Goal: Task Accomplishment & Management: Manage account settings

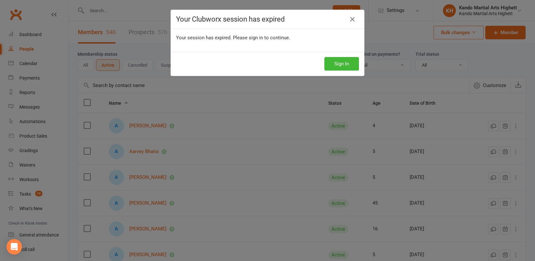
select select "100"
click at [349, 63] on button "Sign In" at bounding box center [341, 64] width 35 height 14
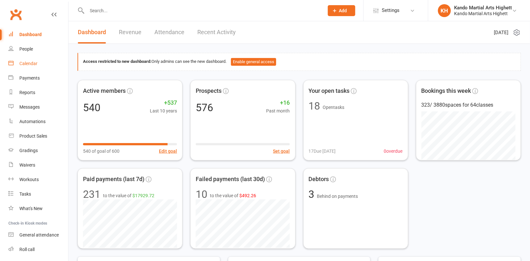
click at [24, 63] on div "Calendar" at bounding box center [28, 63] width 18 height 5
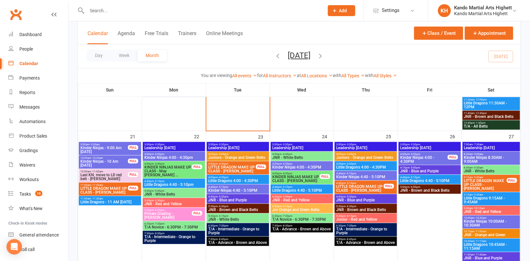
scroll to position [807, 0]
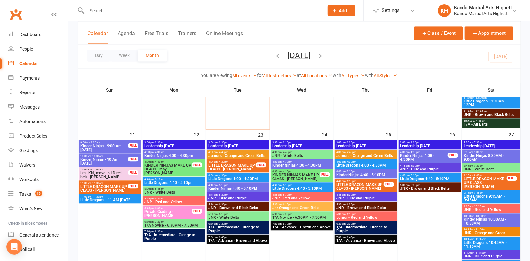
click at [434, 143] on span "3:00pm - 3:30pm" at bounding box center [430, 142] width 60 height 3
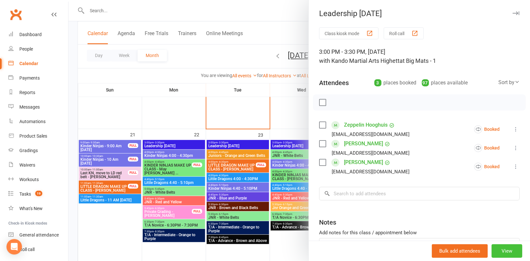
click at [501, 250] on button "View" at bounding box center [506, 252] width 31 height 14
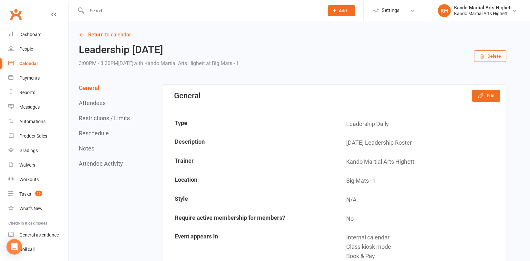
click at [480, 59] on button "Delete" at bounding box center [490, 56] width 32 height 12
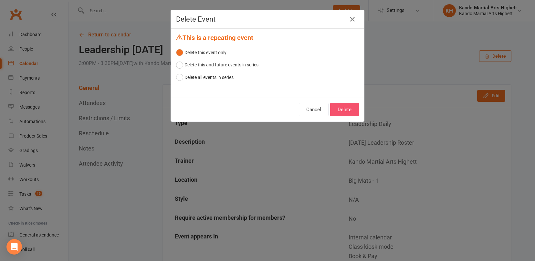
click at [350, 106] on button "Delete" at bounding box center [344, 110] width 29 height 14
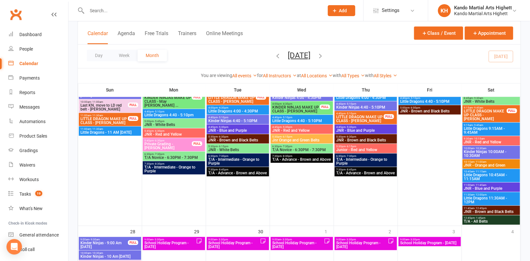
scroll to position [839, 0]
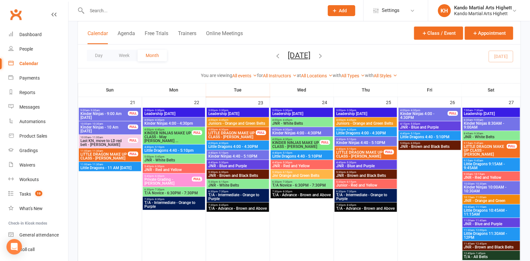
click at [425, 113] on span "Kinder Ninjas 4:00 - 4:30PM" at bounding box center [424, 116] width 48 height 8
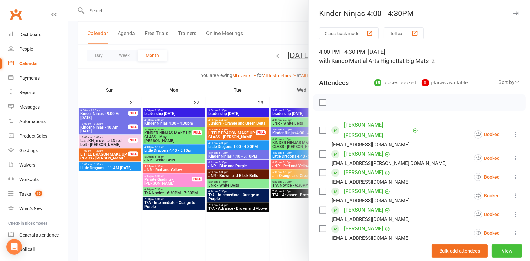
click at [495, 250] on button "View" at bounding box center [506, 252] width 31 height 14
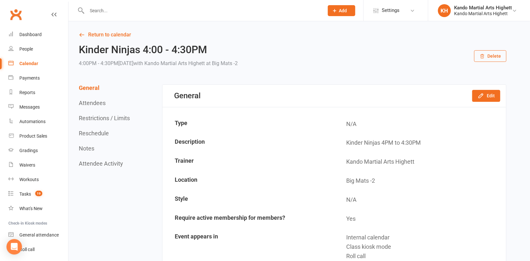
click at [490, 55] on button "Delete" at bounding box center [490, 56] width 32 height 12
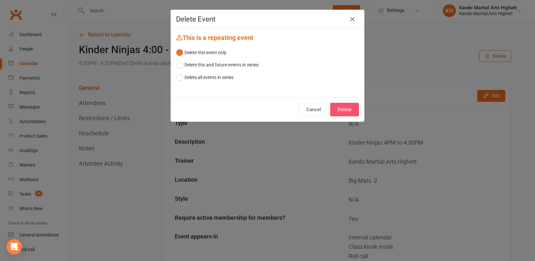
click at [350, 111] on button "Delete" at bounding box center [344, 110] width 29 height 14
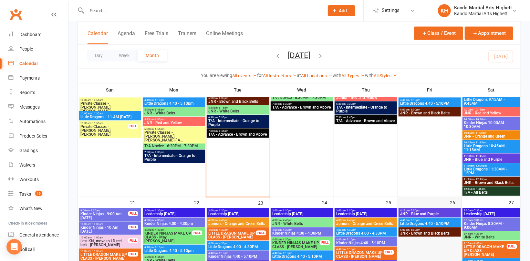
scroll to position [807, 0]
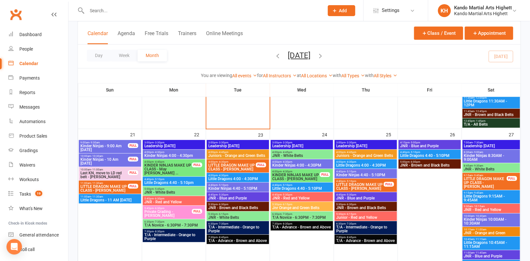
click at [440, 144] on span "JNR - Blue and Purple" at bounding box center [430, 146] width 60 height 4
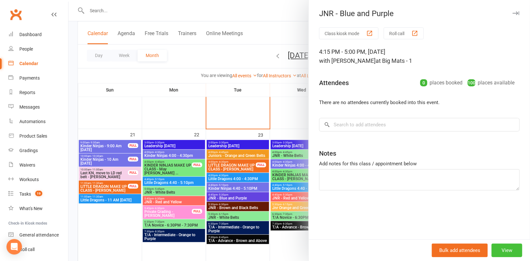
click at [506, 250] on button "View" at bounding box center [506, 251] width 31 height 14
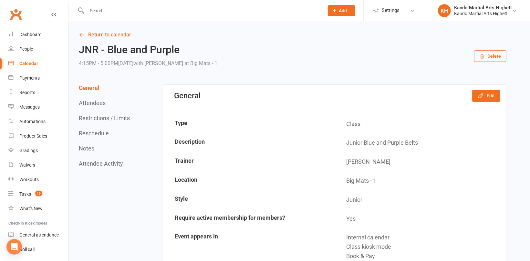
click at [492, 56] on button "Delete" at bounding box center [490, 56] width 32 height 12
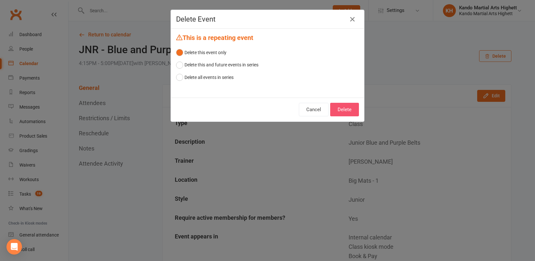
click at [340, 108] on button "Delete" at bounding box center [344, 110] width 29 height 14
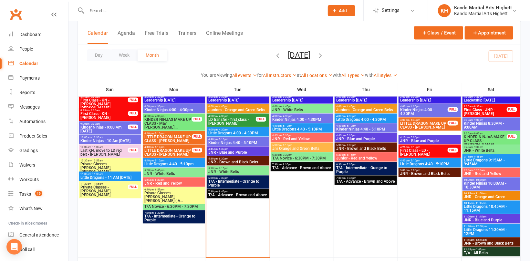
scroll to position [807, 0]
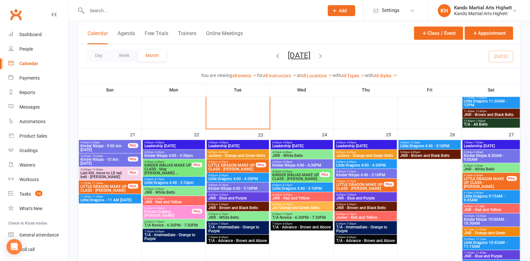
click at [436, 145] on span "Little Dragons 4:40 - 5:10PM" at bounding box center [430, 146] width 60 height 4
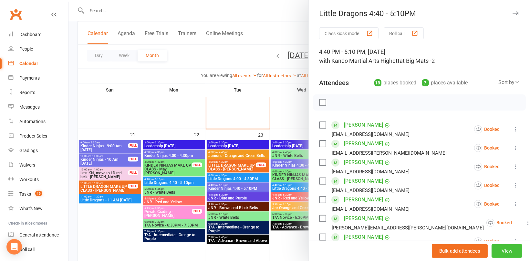
click at [504, 250] on button "View" at bounding box center [506, 252] width 31 height 14
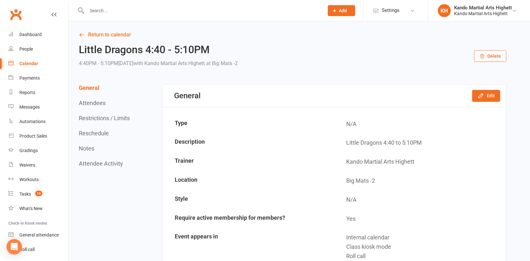
click at [488, 55] on button "Delete" at bounding box center [490, 56] width 32 height 12
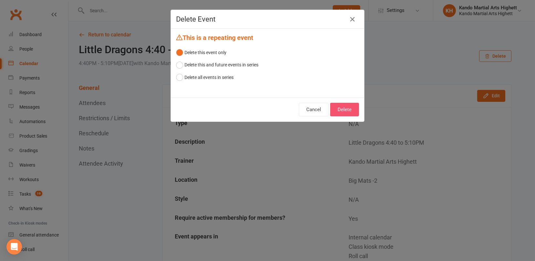
click at [344, 109] on button "Delete" at bounding box center [344, 110] width 29 height 14
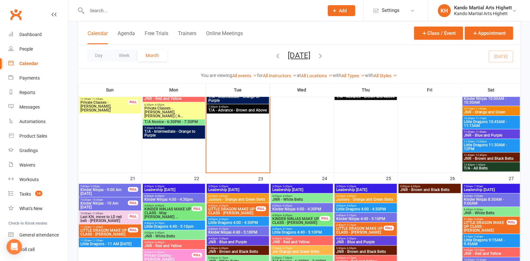
scroll to position [839, 0]
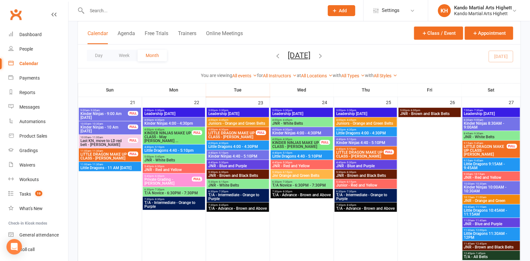
click at [428, 112] on span "JNR - Brown and Black Belts" at bounding box center [430, 114] width 60 height 4
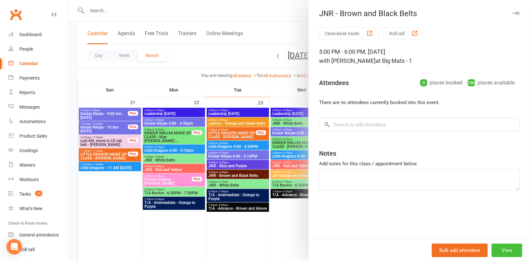
click at [509, 248] on button "View" at bounding box center [506, 251] width 31 height 14
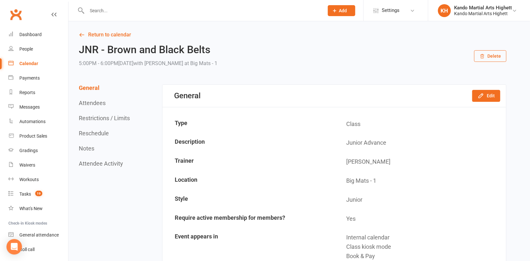
click at [491, 56] on button "Delete" at bounding box center [490, 56] width 32 height 12
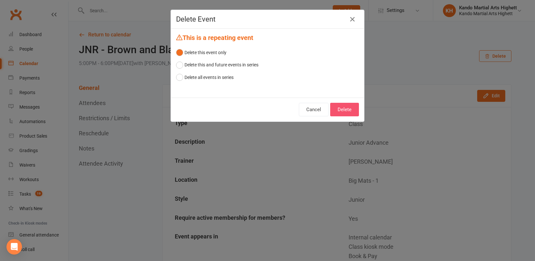
click at [339, 109] on button "Delete" at bounding box center [344, 110] width 29 height 14
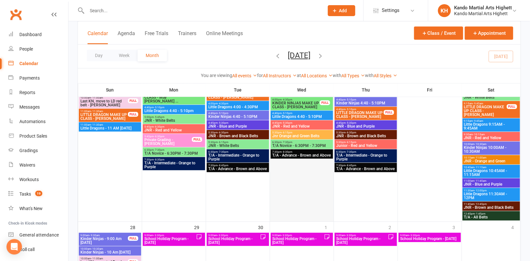
scroll to position [904, 0]
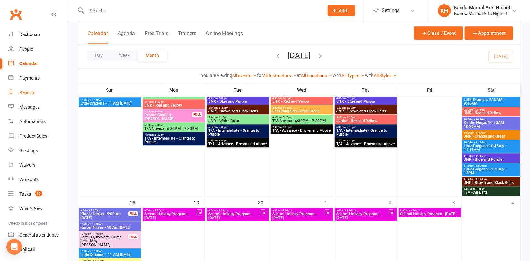
click at [34, 91] on div "Reports" at bounding box center [27, 92] width 16 height 5
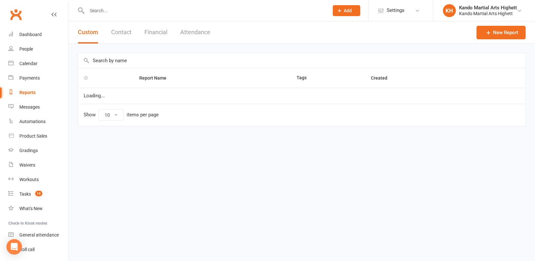
select select "100"
click at [199, 33] on button "Attendance" at bounding box center [195, 32] width 30 height 22
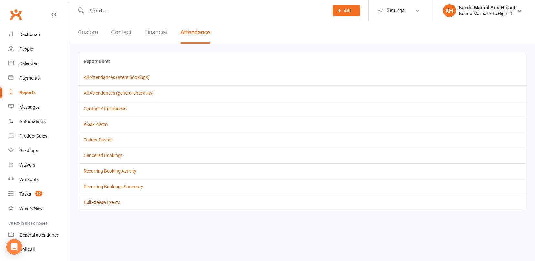
click at [108, 202] on link "Bulk-delete Events" at bounding box center [102, 202] width 36 height 5
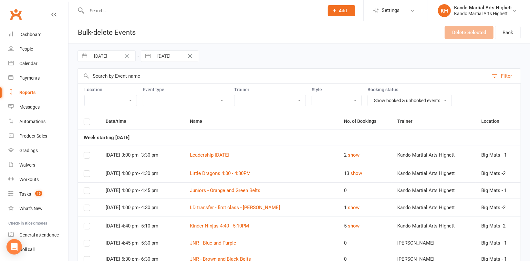
click at [113, 56] on input "[DATE]" at bounding box center [112, 56] width 45 height 11
select select "7"
select select "2025"
select select "8"
select select "2025"
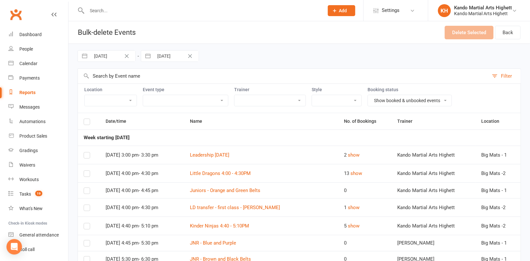
select select "9"
select select "2025"
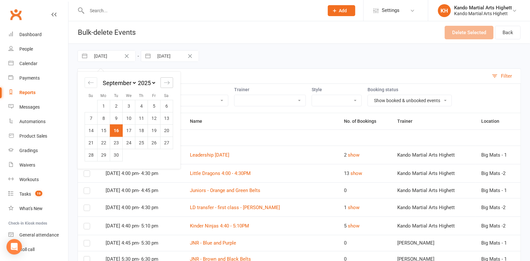
click at [168, 83] on icon "Move forward to switch to the next month." at bounding box center [167, 83] width 6 height 6
select select "10"
select select "2025"
click at [168, 83] on icon "Move forward to switch to the next month." at bounding box center [167, 83] width 6 height 6
select select "11"
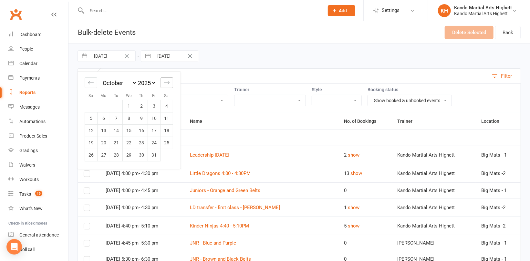
select select "2025"
click at [117, 119] on td "4" at bounding box center [116, 118] width 13 height 12
type input "04 Nov 2025"
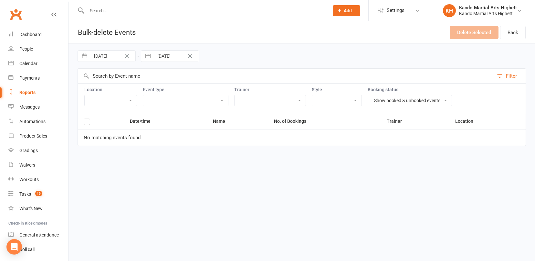
select select "7"
select select "2025"
select select "8"
select select "2025"
select select "9"
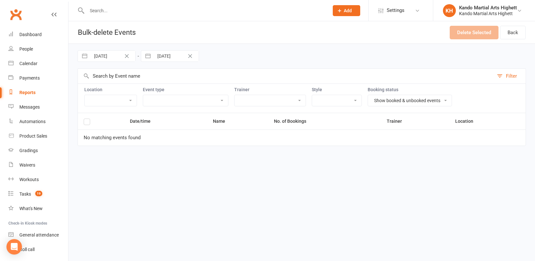
select select "2025"
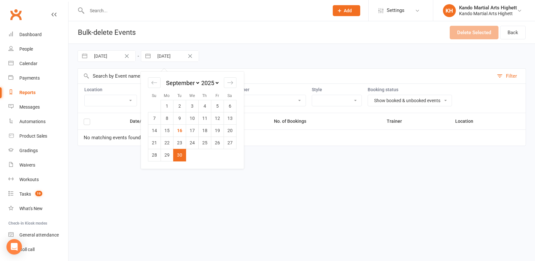
click at [181, 55] on input "[DATE]" at bounding box center [176, 56] width 45 height 11
click at [228, 82] on icon "Move forward to switch to the next month." at bounding box center [230, 83] width 6 height 6
select select "10"
select select "2025"
click at [228, 82] on icon "Move forward to switch to the next month." at bounding box center [230, 83] width 6 height 6
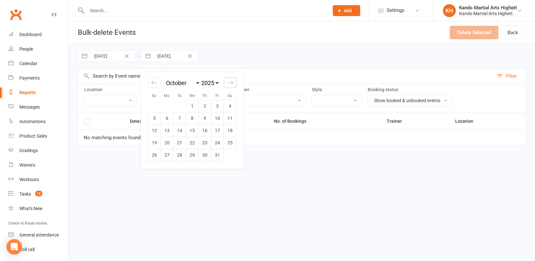
select select "11"
select select "2025"
click at [177, 118] on td "4" at bounding box center [179, 118] width 13 height 12
type input "04 Nov 2025"
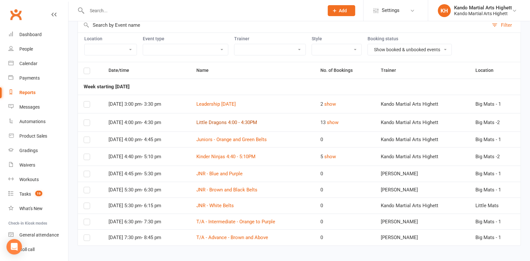
scroll to position [53, 0]
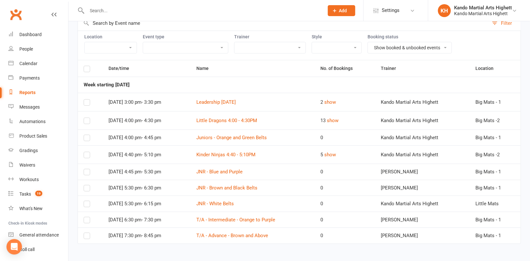
click at [87, 104] on label at bounding box center [87, 104] width 6 height 0
click at [87, 100] on input "checkbox" at bounding box center [87, 100] width 6 height 0
click at [85, 122] on label at bounding box center [87, 122] width 6 height 0
click at [85, 118] on input "checkbox" at bounding box center [87, 118] width 6 height 0
click at [86, 141] on td at bounding box center [90, 138] width 25 height 16
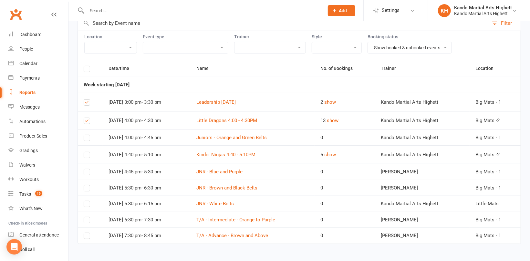
click at [88, 139] on label at bounding box center [87, 139] width 6 height 0
click at [88, 135] on input "checkbox" at bounding box center [87, 135] width 6 height 0
click at [88, 158] on td at bounding box center [90, 155] width 25 height 18
click at [86, 157] on label at bounding box center [87, 157] width 6 height 0
click at [86, 152] on input "checkbox" at bounding box center [87, 152] width 6 height 0
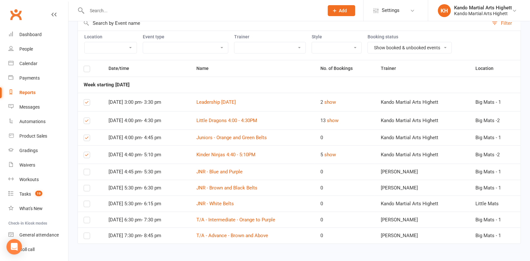
click at [87, 174] on label at bounding box center [87, 174] width 6 height 0
click at [87, 169] on input "checkbox" at bounding box center [87, 169] width 6 height 0
click at [88, 190] on label at bounding box center [87, 190] width 6 height 0
click at [88, 186] on input "checkbox" at bounding box center [87, 186] width 6 height 0
click at [85, 206] on label at bounding box center [87, 206] width 6 height 0
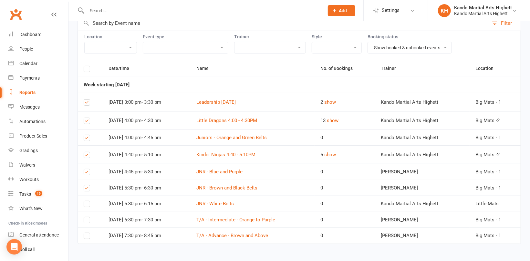
click at [85, 201] on input "checkbox" at bounding box center [87, 201] width 6 height 0
click at [85, 222] on label at bounding box center [87, 222] width 6 height 0
click at [85, 218] on input "checkbox" at bounding box center [87, 218] width 6 height 0
click at [87, 238] on label at bounding box center [87, 238] width 6 height 0
click at [87, 233] on input "checkbox" at bounding box center [87, 233] width 6 height 0
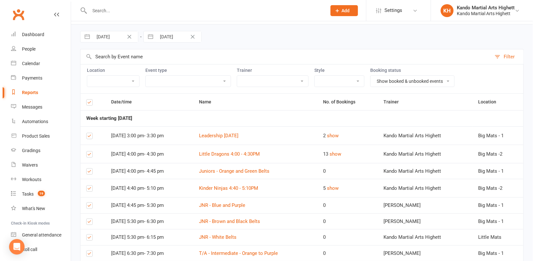
scroll to position [0, 0]
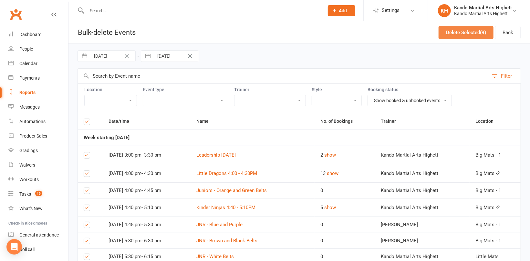
click at [459, 28] on button "Delete Selected (9)" at bounding box center [465, 33] width 55 height 14
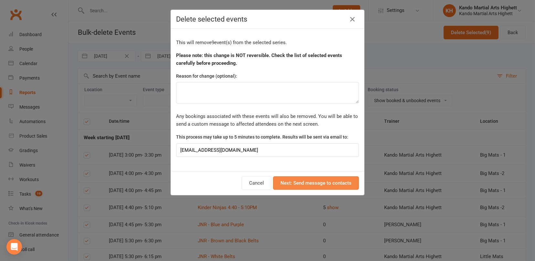
click at [324, 181] on button "Next: Send message to contacts" at bounding box center [316, 184] width 86 height 14
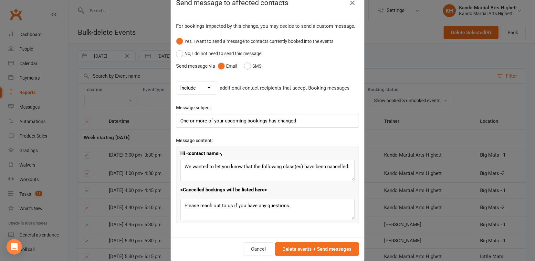
scroll to position [26, 0]
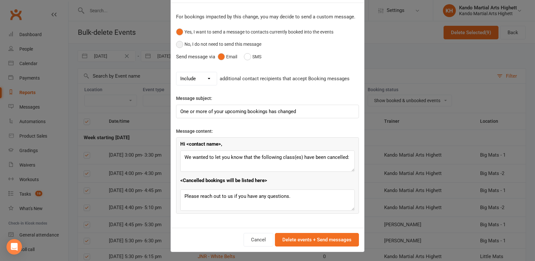
click at [247, 44] on button "No, I do not need to send this message" at bounding box center [218, 44] width 85 height 12
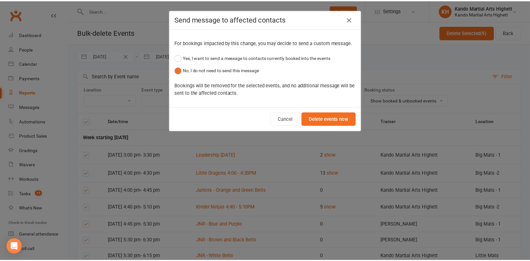
scroll to position [0, 0]
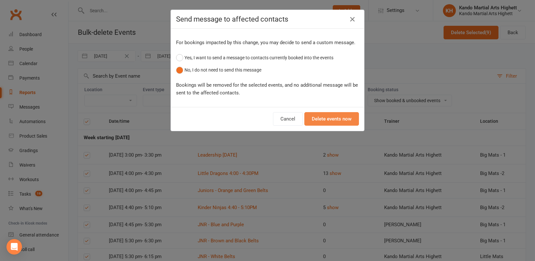
click at [325, 117] on button "Delete events now" at bounding box center [331, 119] width 55 height 14
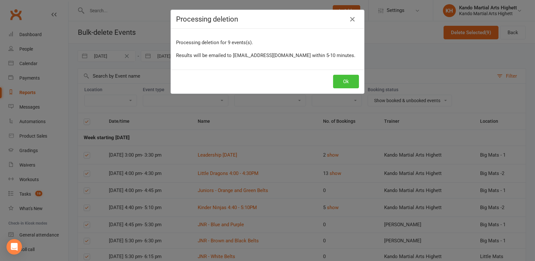
click at [348, 83] on button "Ok" at bounding box center [346, 82] width 26 height 14
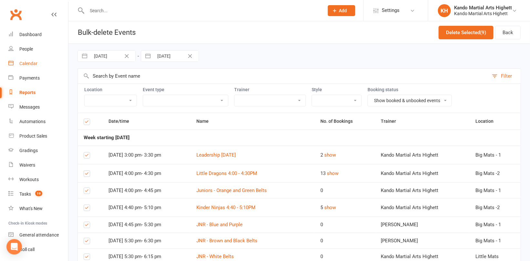
click at [21, 61] on div "Calendar" at bounding box center [28, 63] width 18 height 5
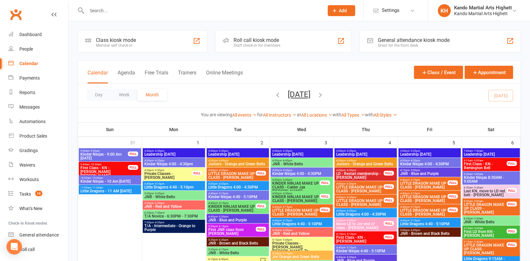
click at [324, 95] on icon "button" at bounding box center [320, 94] width 7 height 7
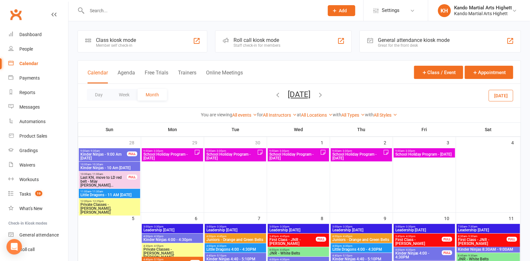
click at [324, 94] on icon "button" at bounding box center [320, 94] width 7 height 7
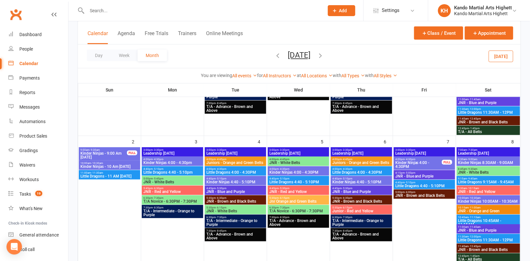
scroll to position [129, 0]
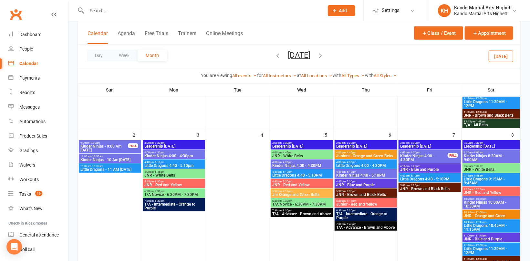
scroll to position [194, 0]
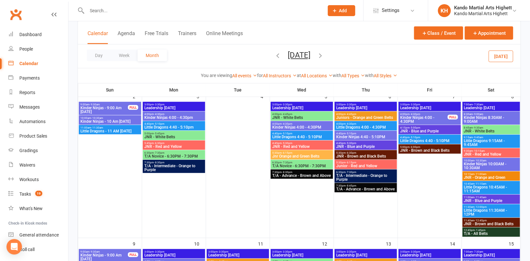
click at [324, 55] on icon "button" at bounding box center [320, 55] width 7 height 7
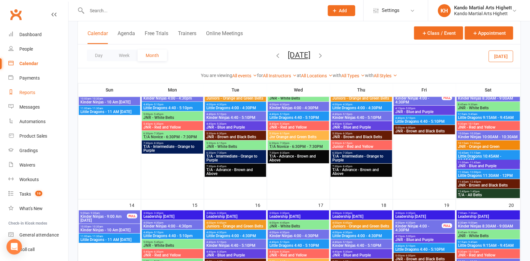
click at [28, 90] on div "Reports" at bounding box center [27, 92] width 16 height 5
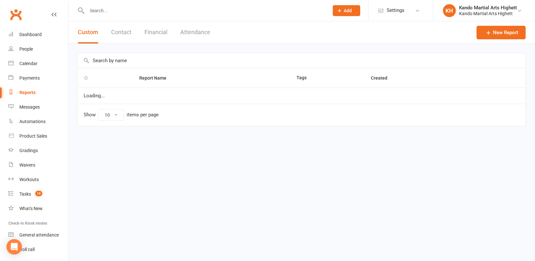
select select "100"
click at [197, 29] on button "Attendance" at bounding box center [195, 32] width 30 height 22
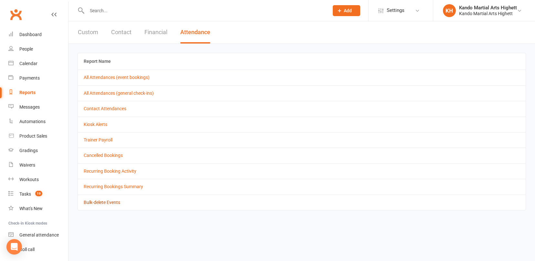
click at [103, 202] on link "Bulk-delete Events" at bounding box center [102, 202] width 36 height 5
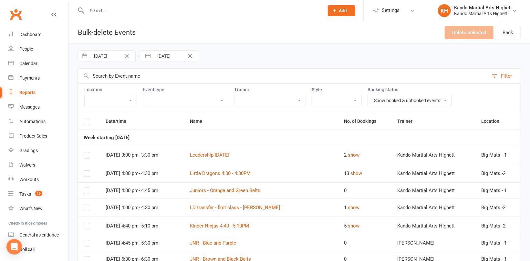
click at [115, 53] on input "[DATE]" at bounding box center [112, 56] width 45 height 11
select select "7"
select select "2025"
select select "8"
select select "2025"
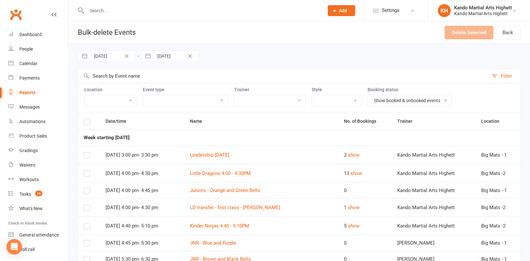
select select "9"
select select "2025"
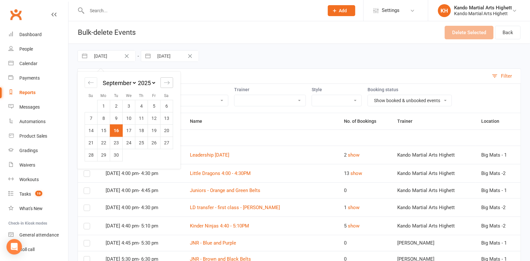
click at [166, 83] on icon "Move forward to switch to the next month." at bounding box center [167, 83] width 6 height 6
select select "10"
select select "2025"
click at [166, 83] on icon "Move forward to switch to the next month." at bounding box center [167, 83] width 6 height 6
select select "11"
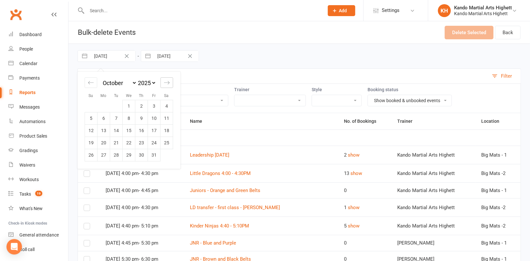
select select "2025"
click at [166, 83] on icon "Move forward to switch to the next month." at bounding box center [167, 83] width 6 height 6
select select "2026"
click at [88, 144] on td "21" at bounding box center [91, 143] width 13 height 12
type input "[DATE]"
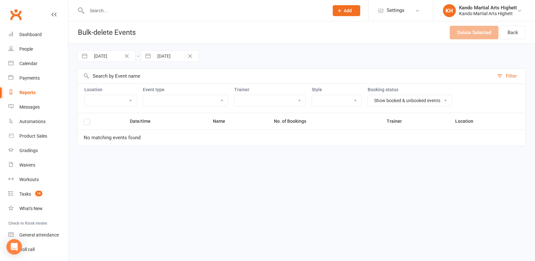
click at [183, 56] on input "[DATE]" at bounding box center [176, 56] width 45 height 11
select select "7"
select select "2025"
select select "8"
select select "2025"
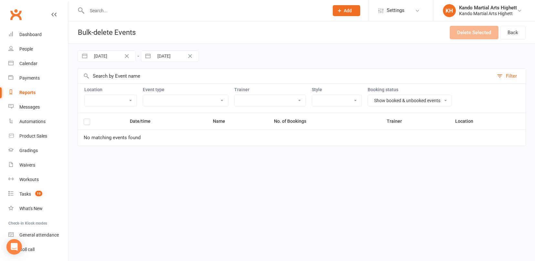
select select "9"
select select "2025"
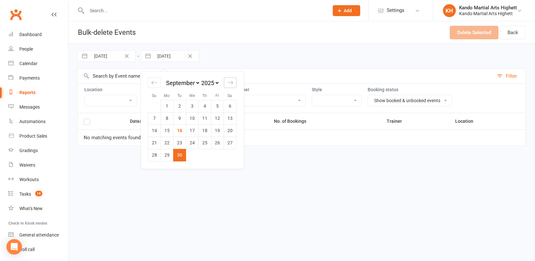
click at [226, 83] on div "Move forward to switch to the next month." at bounding box center [230, 82] width 13 height 11
select select "10"
select select "2025"
click at [226, 83] on div "Move forward to switch to the next month." at bounding box center [230, 82] width 13 height 11
select select "11"
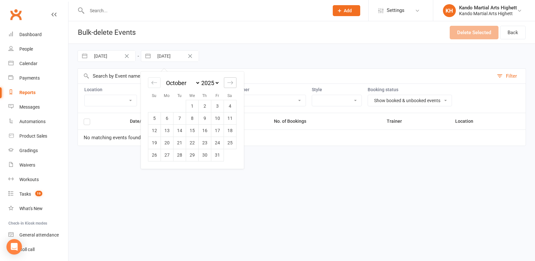
select select "2025"
click at [226, 83] on div "Move forward to switch to the next month." at bounding box center [230, 82] width 13 height 11
select select "2026"
click at [226, 83] on div "Move forward to switch to the next month." at bounding box center [230, 82] width 13 height 11
select select "1"
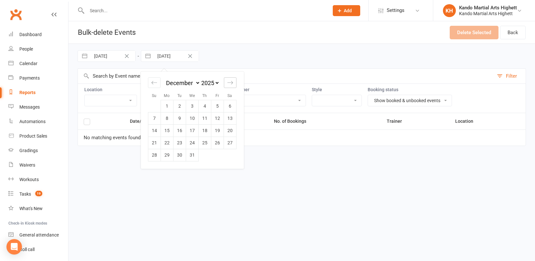
select select "2026"
click at [152, 118] on td "4" at bounding box center [154, 118] width 13 height 12
type input "[DATE]"
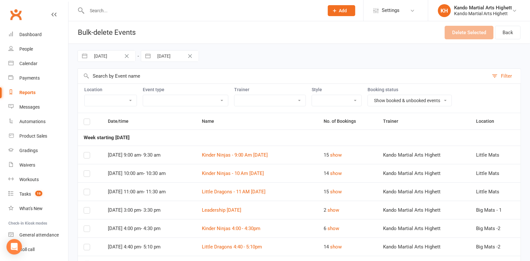
click at [86, 123] on label at bounding box center [87, 123] width 6 height 0
click at [86, 119] on input "checkbox" at bounding box center [87, 119] width 6 height 0
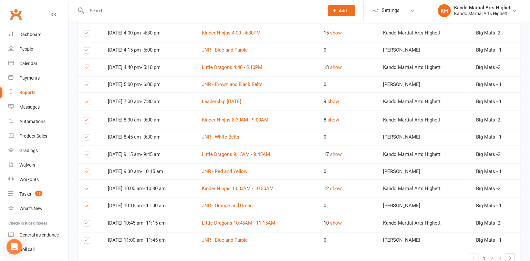
scroll to position [794, 0]
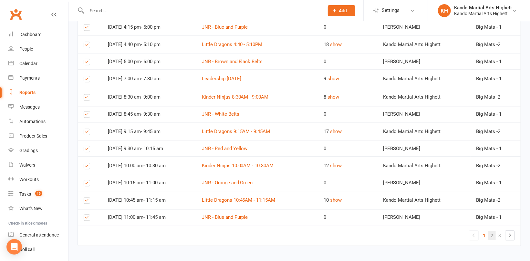
click at [492, 234] on link "2" at bounding box center [492, 235] width 8 height 9
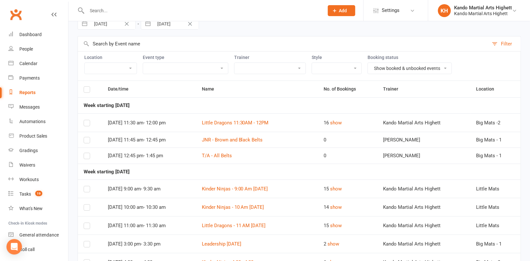
scroll to position [0, 0]
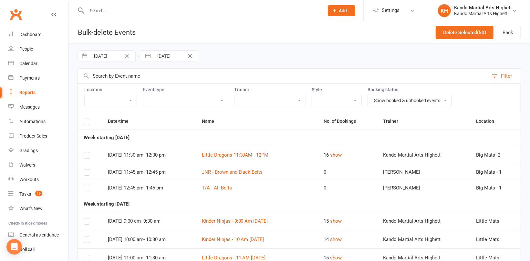
click at [87, 123] on label at bounding box center [87, 123] width 6 height 0
click at [87, 119] on input "checkbox" at bounding box center [87, 119] width 6 height 0
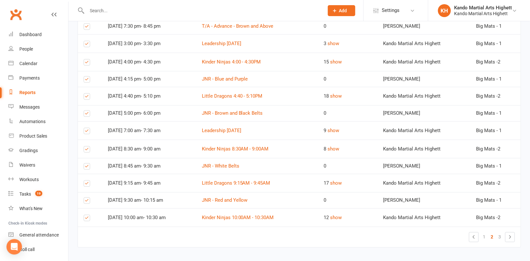
scroll to position [810, 0]
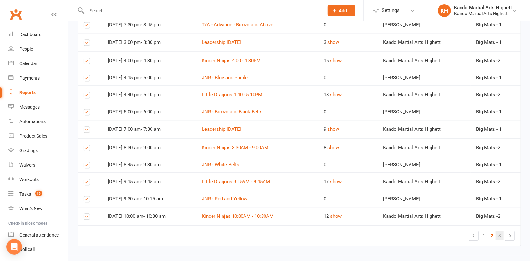
click at [501, 231] on link "3" at bounding box center [499, 235] width 8 height 9
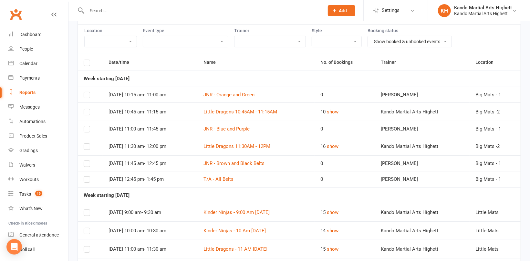
scroll to position [0, 0]
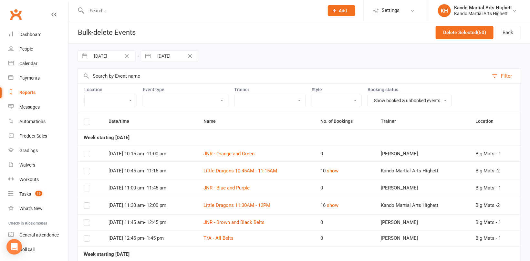
click at [84, 123] on label at bounding box center [87, 123] width 6 height 0
click at [84, 119] on input "checkbox" at bounding box center [87, 119] width 6 height 0
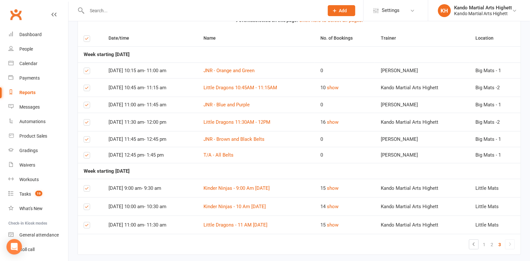
scroll to position [114, 0]
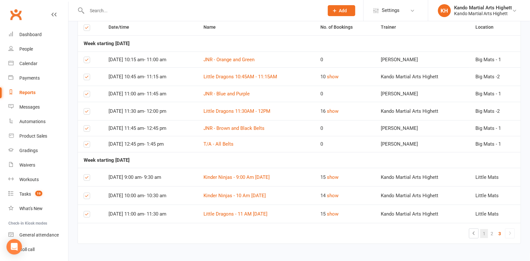
click at [482, 231] on link "1" at bounding box center [484, 234] width 8 height 9
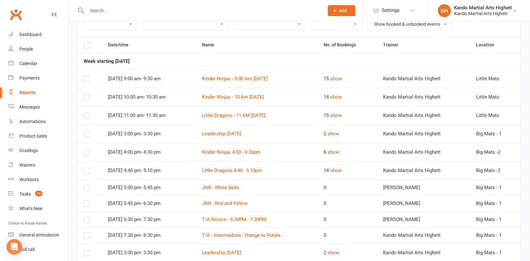
scroll to position [0, 0]
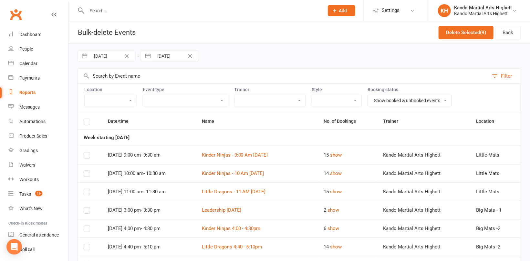
click at [87, 123] on label at bounding box center [87, 123] width 6 height 0
click at [87, 119] on input "checkbox" at bounding box center [87, 119] width 6 height 0
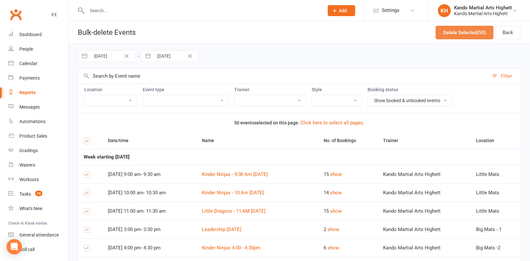
click at [448, 28] on button "Delete Selected (50)" at bounding box center [464, 33] width 58 height 14
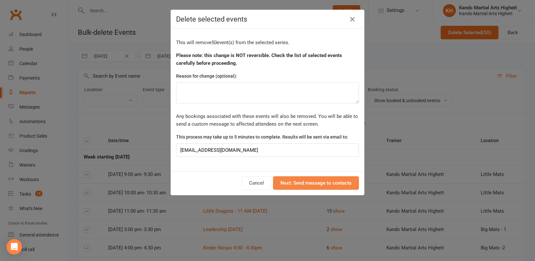
click at [335, 179] on button "Next: Send message to contacts" at bounding box center [316, 184] width 86 height 14
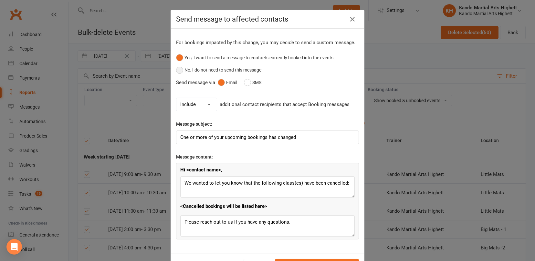
click at [212, 69] on button "No, I do not need to send this message" at bounding box center [218, 70] width 85 height 12
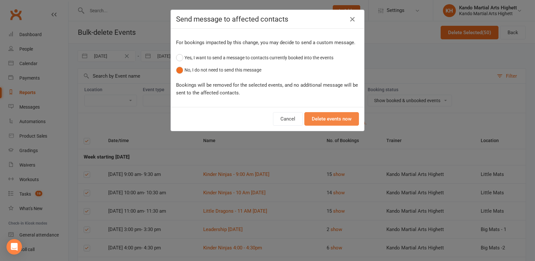
click at [331, 120] on button "Delete events now" at bounding box center [331, 119] width 55 height 14
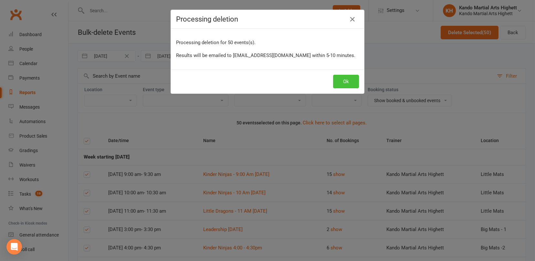
click at [336, 79] on button "Ok" at bounding box center [346, 82] width 26 height 14
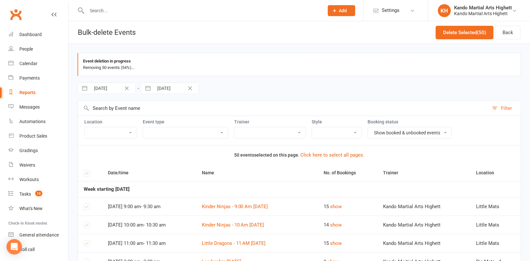
click at [111, 88] on input "[DATE]" at bounding box center [112, 88] width 45 height 11
select select "10"
select select "2025"
select select "11"
select select "2025"
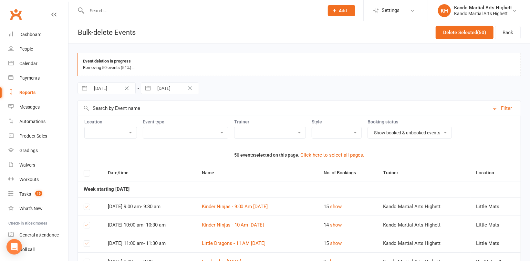
select select "2026"
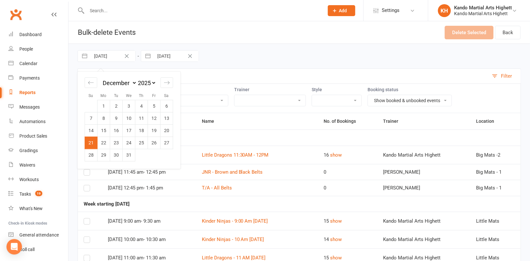
click at [91, 140] on td "21" at bounding box center [91, 143] width 13 height 12
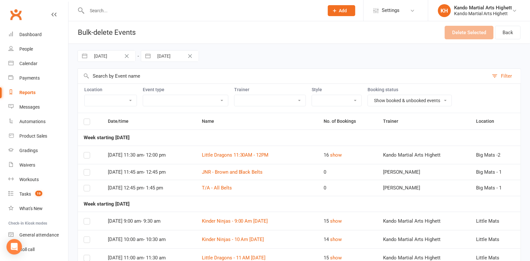
click at [88, 123] on label at bounding box center [87, 123] width 6 height 0
click at [88, 119] on input "checkbox" at bounding box center [87, 119] width 6 height 0
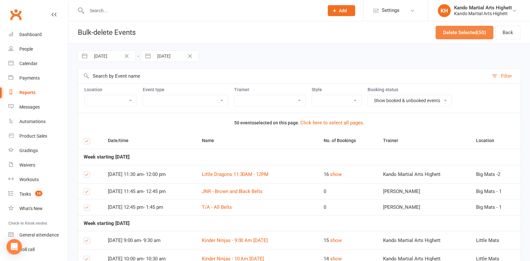
click at [446, 37] on button "Delete Selected (50)" at bounding box center [464, 33] width 58 height 14
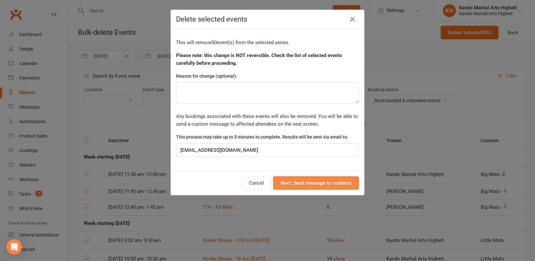
click at [341, 181] on button "Next: Send message to contacts" at bounding box center [316, 184] width 86 height 14
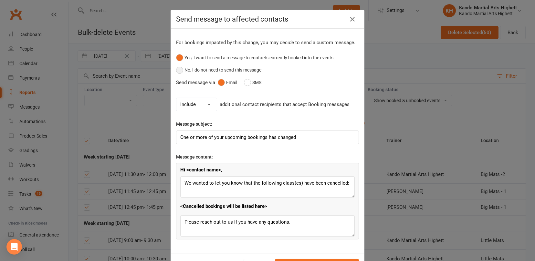
click at [209, 67] on button "No, I do not need to send this message" at bounding box center [218, 70] width 85 height 12
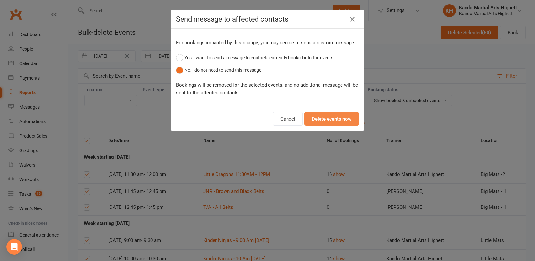
click at [325, 122] on button "Delete events now" at bounding box center [331, 119] width 55 height 14
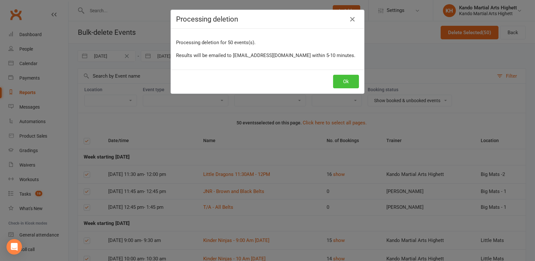
click at [343, 80] on button "Ok" at bounding box center [346, 82] width 26 height 14
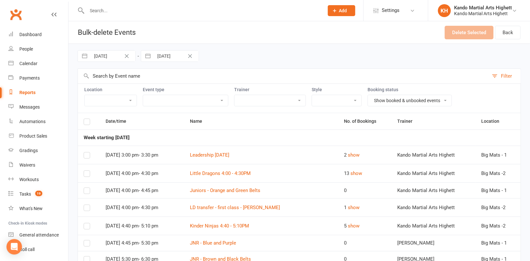
click at [85, 123] on label at bounding box center [87, 123] width 6 height 0
click at [85, 119] on input "checkbox" at bounding box center [87, 119] width 6 height 0
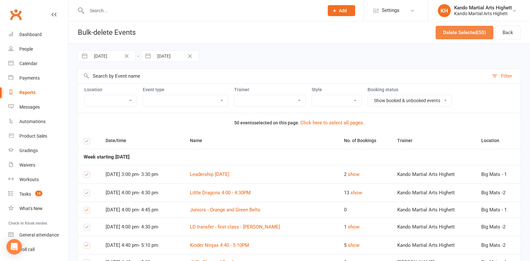
click at [469, 27] on button "Delete Selected (50)" at bounding box center [464, 33] width 58 height 14
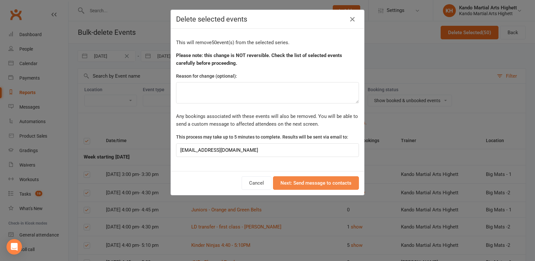
click at [335, 181] on button "Next: Send message to contacts" at bounding box center [316, 184] width 86 height 14
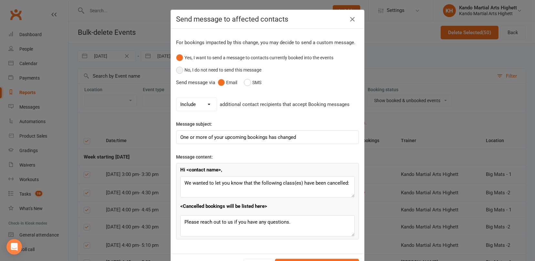
click at [213, 70] on button "No, I do not need to send this message" at bounding box center [218, 70] width 85 height 12
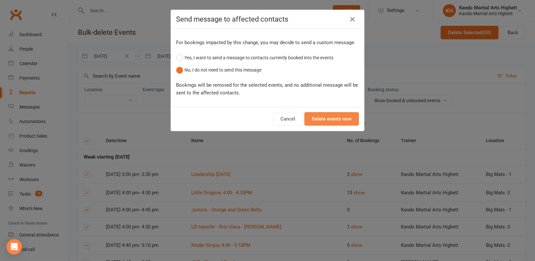
click at [322, 117] on button "Delete events now" at bounding box center [331, 119] width 55 height 14
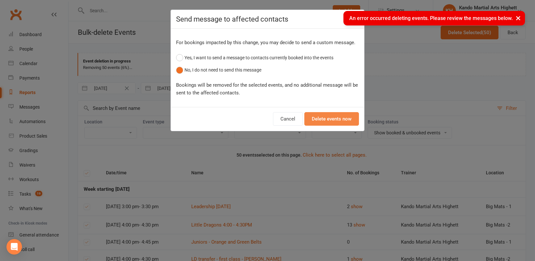
click at [328, 119] on button "Delete events now" at bounding box center [331, 119] width 55 height 14
click at [322, 115] on button "Delete events now" at bounding box center [331, 119] width 55 height 14
click at [515, 14] on button "×" at bounding box center [518, 18] width 12 height 14
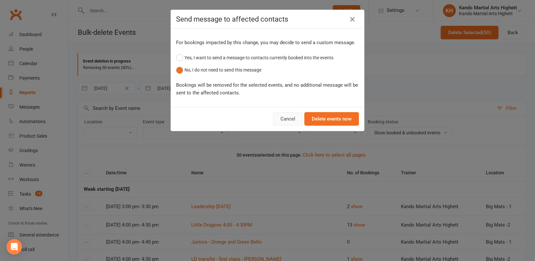
click at [285, 115] on button "Cancel" at bounding box center [288, 119] width 30 height 14
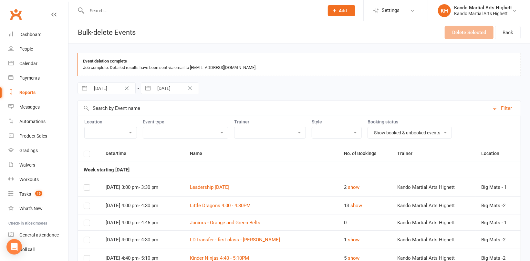
click at [86, 155] on label at bounding box center [87, 155] width 6 height 0
click at [86, 151] on input "checkbox" at bounding box center [87, 151] width 6 height 0
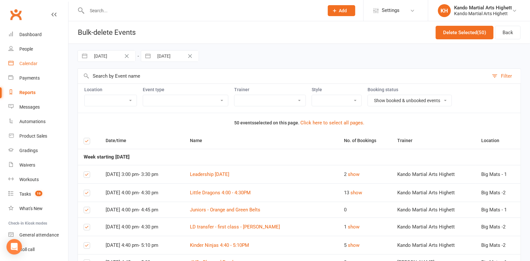
click at [30, 63] on div "Calendar" at bounding box center [28, 63] width 18 height 5
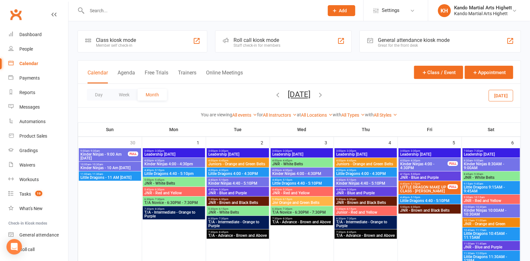
click at [274, 95] on icon "button" at bounding box center [277, 94] width 7 height 7
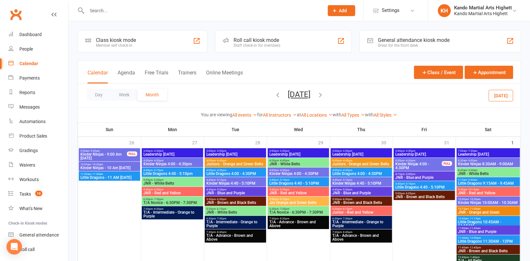
click at [274, 96] on icon "button" at bounding box center [277, 94] width 7 height 7
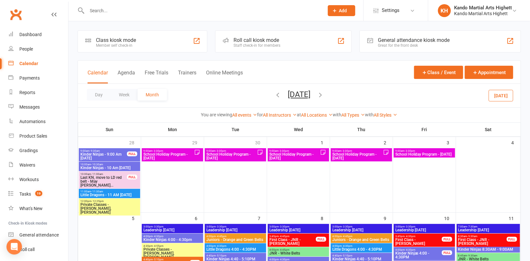
click at [274, 95] on icon "button" at bounding box center [277, 94] width 7 height 7
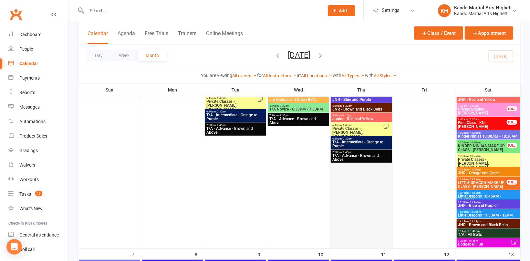
scroll to position [291, 0]
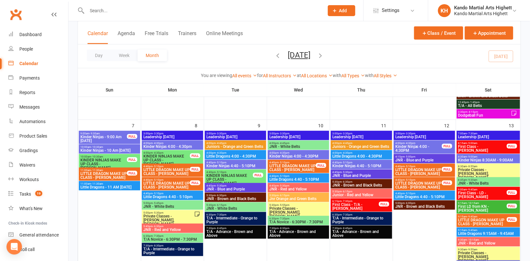
click at [324, 55] on icon "button" at bounding box center [320, 55] width 7 height 7
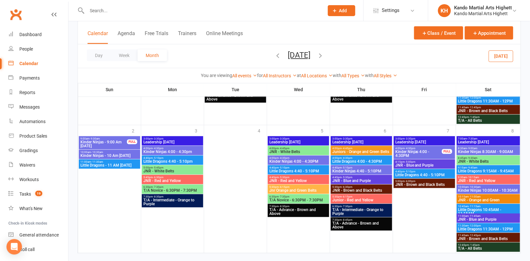
scroll to position [619, 0]
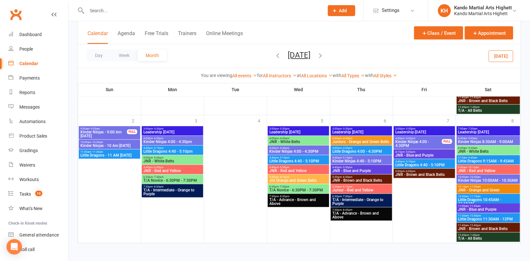
click at [324, 53] on icon "button" at bounding box center [320, 55] width 7 height 7
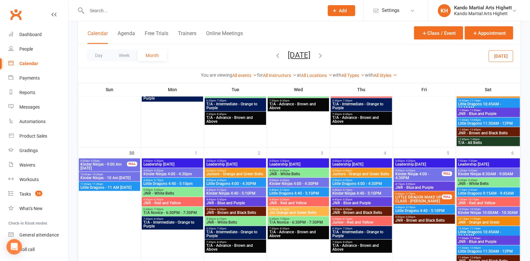
click at [324, 58] on icon "button" at bounding box center [320, 55] width 7 height 7
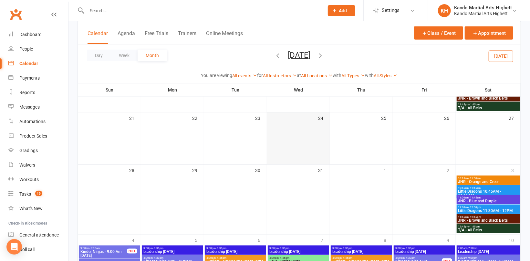
scroll to position [382, 0]
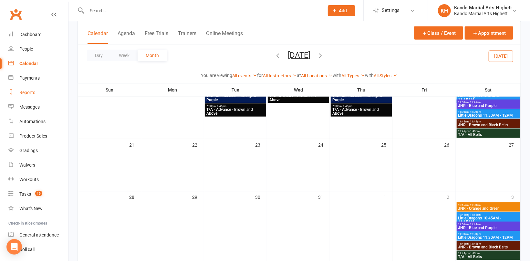
click at [36, 96] on link "Reports" at bounding box center [38, 93] width 60 height 15
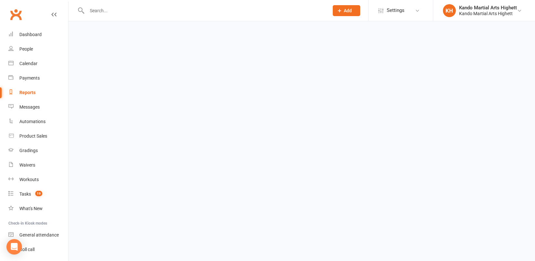
select select "100"
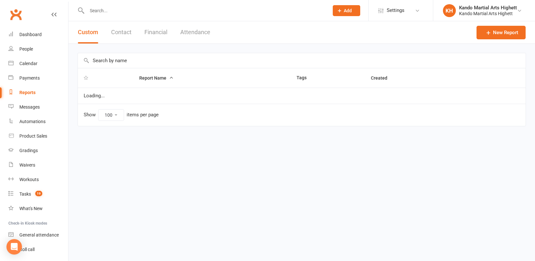
click at [191, 31] on button "Attendance" at bounding box center [195, 32] width 30 height 22
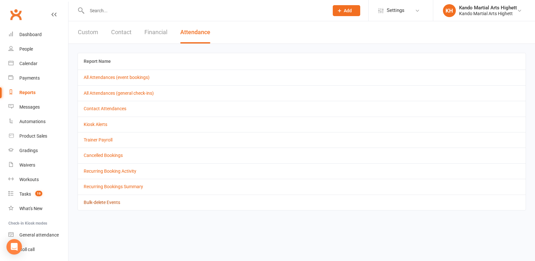
click at [99, 202] on link "Bulk-delete Events" at bounding box center [102, 202] width 36 height 5
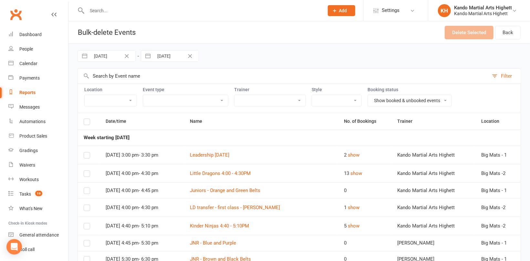
select select "7"
select select "2025"
select select "8"
select select "2025"
select select "9"
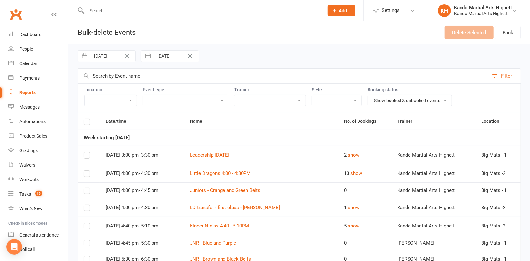
select select "2025"
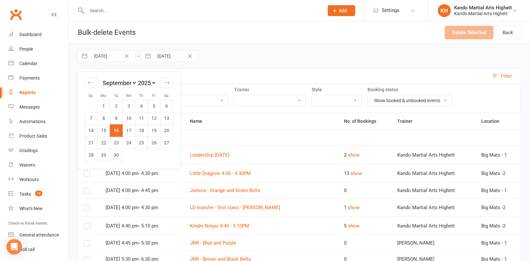
click at [109, 54] on input "[DATE]" at bounding box center [112, 56] width 45 height 11
click at [165, 83] on icon "Move forward to switch to the next month." at bounding box center [167, 83] width 6 height 6
select select "10"
select select "2025"
click at [165, 83] on icon "Move forward to switch to the next month." at bounding box center [167, 83] width 6 height 6
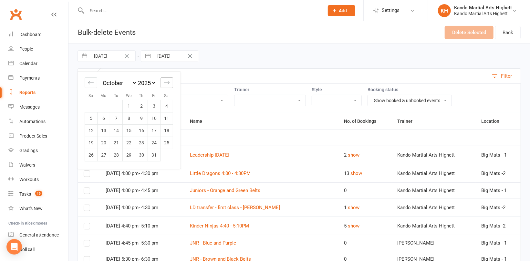
select select "11"
select select "2025"
click at [165, 83] on icon "Move forward to switch to the next month." at bounding box center [167, 83] width 6 height 6
select select "2026"
click at [95, 144] on td "21" at bounding box center [91, 143] width 13 height 12
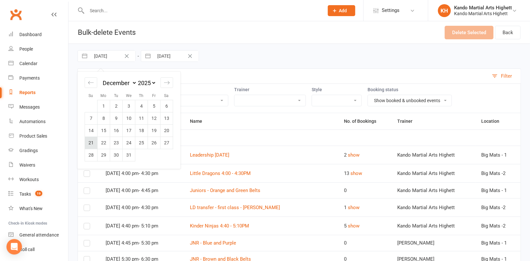
type input "[DATE]"
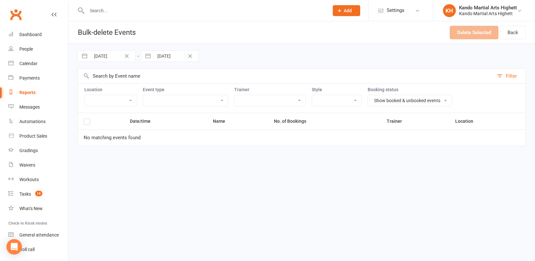
click at [171, 58] on input "[DATE]" at bounding box center [176, 56] width 45 height 11
select select "7"
select select "2025"
select select "8"
select select "2025"
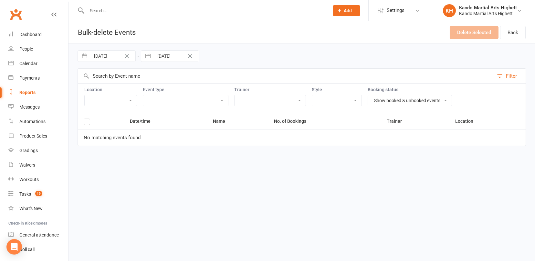
select select "9"
select select "2025"
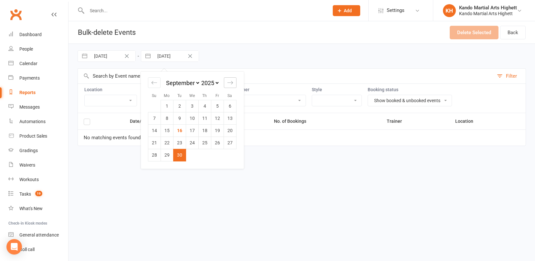
click at [231, 83] on icon "Move forward to switch to the next month." at bounding box center [229, 82] width 5 height 3
select select "10"
select select "2025"
select select "11"
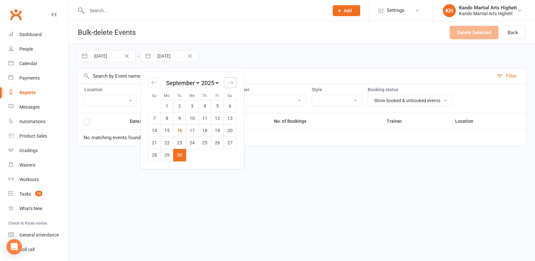
select select "2025"
click at [231, 83] on icon "Move forward to switch to the next month." at bounding box center [229, 82] width 5 height 3
select select "2026"
click at [229, 81] on icon "Move forward to switch to the next month." at bounding box center [230, 83] width 6 height 6
select select "1"
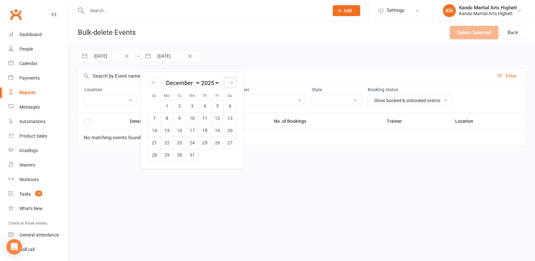
select select "2026"
click at [158, 117] on td "4" at bounding box center [154, 118] width 13 height 12
type input "[DATE]"
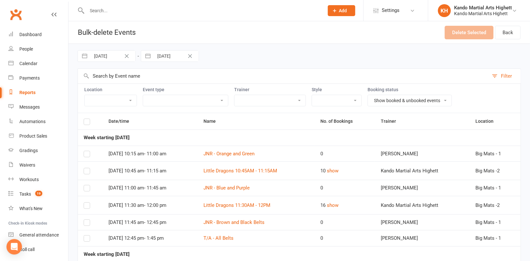
click at [85, 123] on label at bounding box center [87, 123] width 6 height 0
click at [85, 119] on input "checkbox" at bounding box center [87, 119] width 6 height 0
click at [461, 34] on button "Delete Selected (9)" at bounding box center [465, 33] width 55 height 14
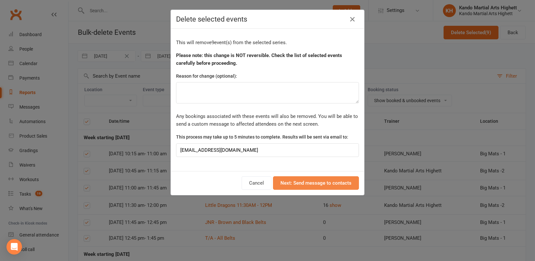
click at [311, 185] on button "Next: Send message to contacts" at bounding box center [316, 184] width 86 height 14
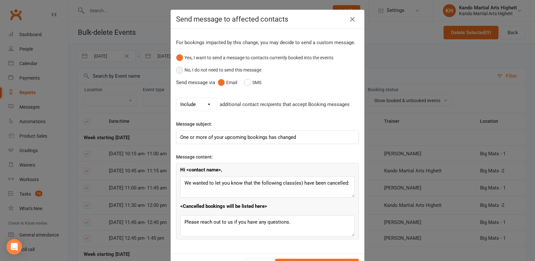
click at [219, 67] on button "No, I do not need to send this message" at bounding box center [218, 70] width 85 height 12
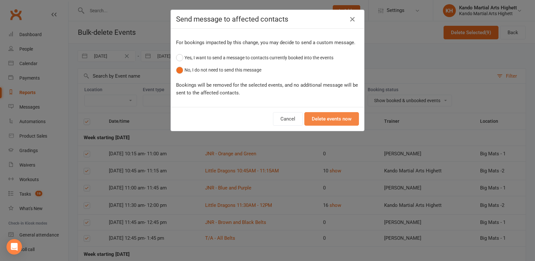
click at [326, 121] on button "Delete events now" at bounding box center [331, 119] width 55 height 14
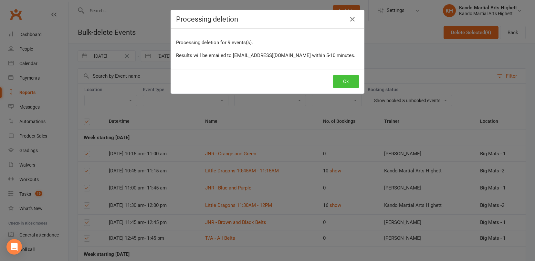
click at [344, 78] on button "Ok" at bounding box center [346, 82] width 26 height 14
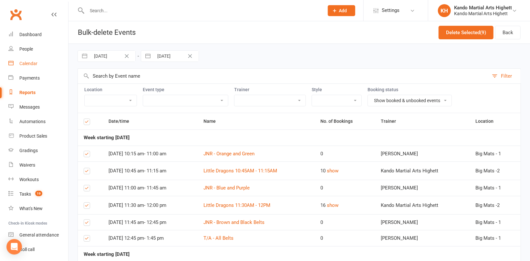
click at [35, 65] on div "Calendar" at bounding box center [28, 63] width 18 height 5
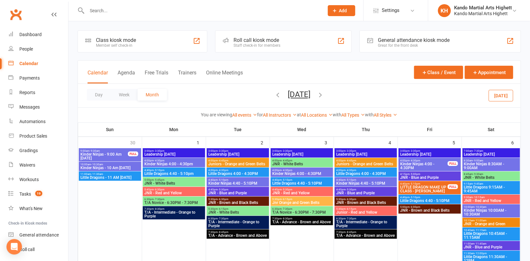
click at [509, 93] on button "[DATE]" at bounding box center [500, 96] width 25 height 12
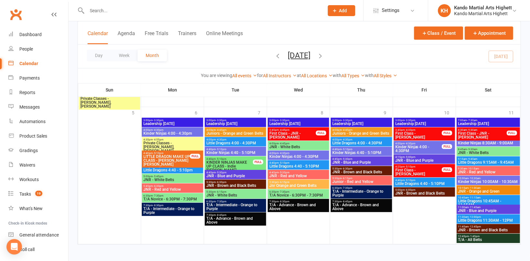
scroll to position [974, 0]
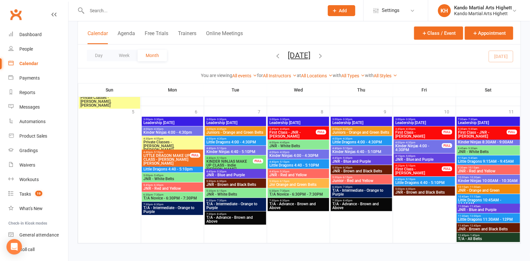
click at [324, 55] on icon "button" at bounding box center [320, 55] width 7 height 7
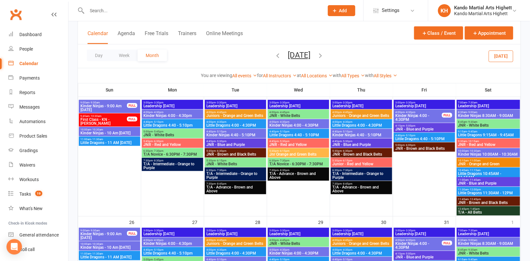
scroll to position [459, 0]
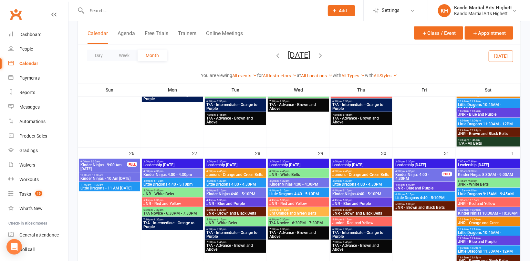
click at [324, 55] on icon "button" at bounding box center [320, 55] width 7 height 7
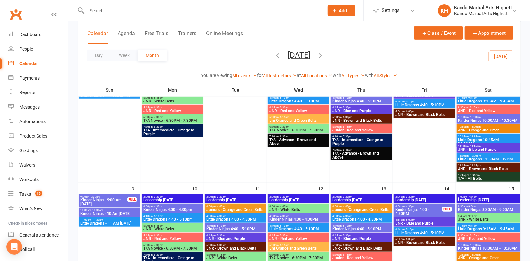
click at [324, 57] on icon "button" at bounding box center [320, 55] width 7 height 7
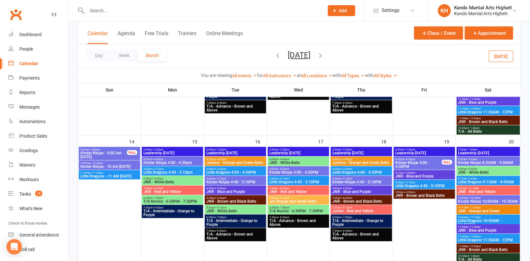
scroll to position [252, 0]
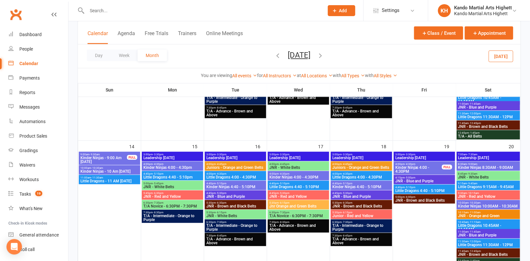
click at [116, 158] on span "Kinder Ninjas - 9:00 Am [DATE]" at bounding box center [103, 160] width 47 height 8
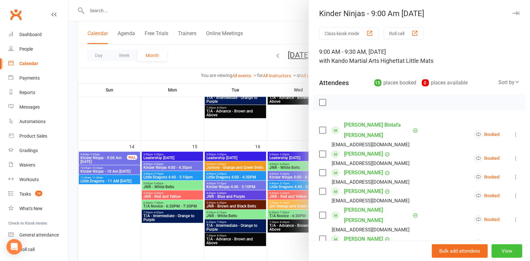
click at [504, 247] on button "View" at bounding box center [506, 252] width 31 height 14
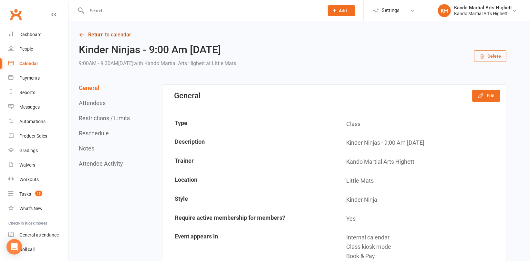
click at [111, 34] on link "Return to calendar" at bounding box center [292, 34] width 427 height 9
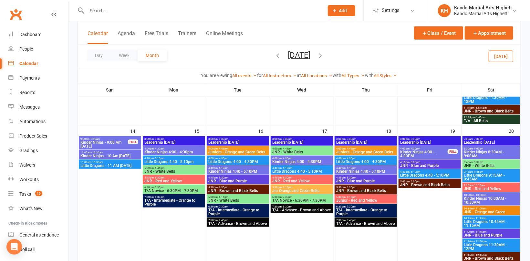
scroll to position [291, 0]
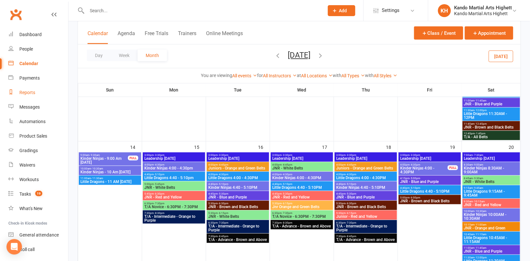
click at [18, 95] on link "Reports" at bounding box center [38, 93] width 60 height 15
select select "100"
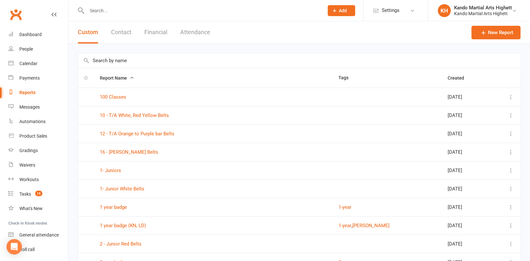
click at [190, 35] on button "Attendance" at bounding box center [195, 32] width 30 height 22
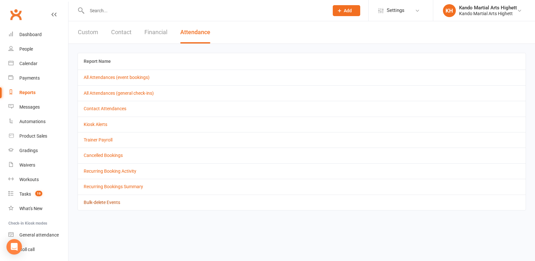
click at [103, 202] on link "Bulk-delete Events" at bounding box center [102, 202] width 36 height 5
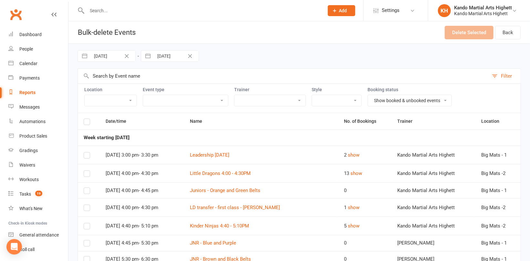
click at [510, 76] on div "Filter" at bounding box center [506, 76] width 11 height 8
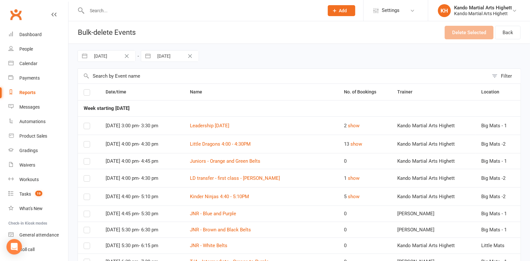
click at [512, 73] on button "Filter" at bounding box center [504, 76] width 32 height 15
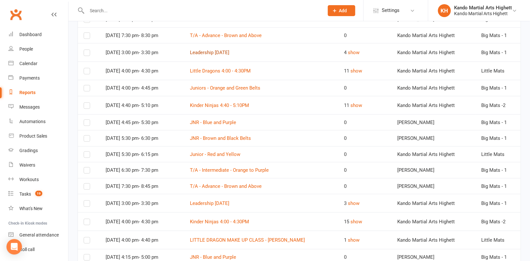
scroll to position [484, 0]
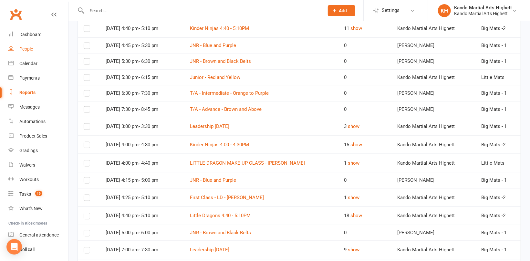
click at [31, 50] on div "People" at bounding box center [26, 48] width 14 height 5
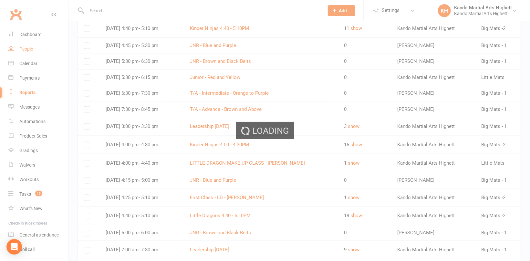
select select "100"
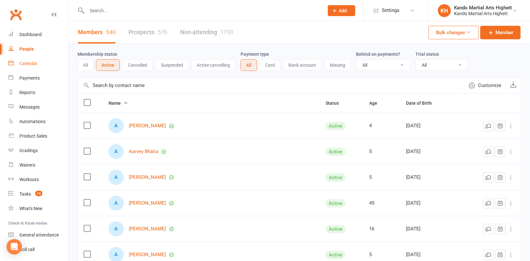
click at [25, 65] on div "Calendar" at bounding box center [28, 63] width 18 height 5
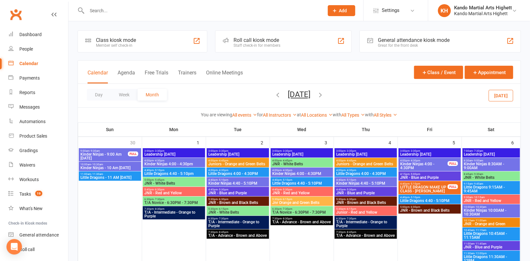
click at [505, 98] on button "[DATE]" at bounding box center [500, 96] width 25 height 12
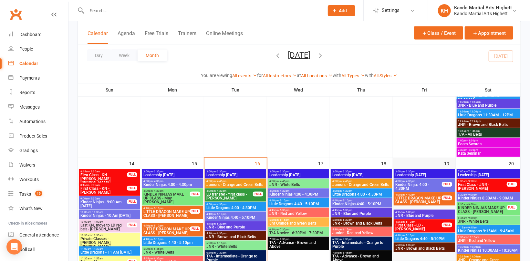
click at [433, 163] on div "19" at bounding box center [424, 235] width 63 height 155
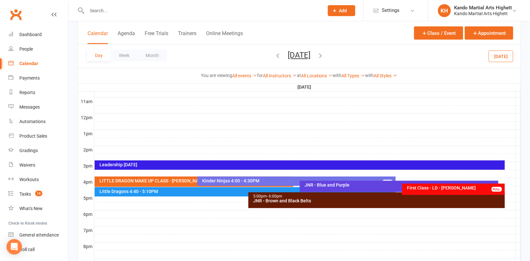
click at [99, 211] on div at bounding box center [307, 215] width 426 height 8
click at [105, 204] on button "Add Event" at bounding box center [95, 204] width 22 height 8
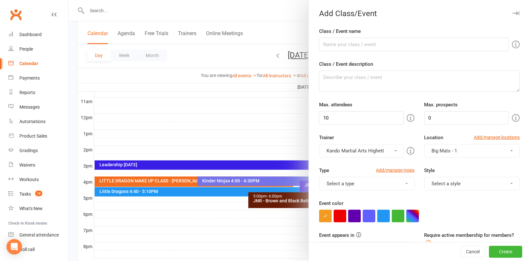
click at [364, 37] on div "Class / Event name" at bounding box center [419, 39] width 200 height 24
click at [352, 45] on input "Class / Event name" at bounding box center [413, 45] width 189 height 14
type input "Black belt Prep class"
drag, startPoint x: 372, startPoint y: 42, endPoint x: 301, endPoint y: 39, distance: 71.7
click at [68, 0] on new-event-schedule "Add Class/Event Class / Event name Black belt Prep class Class / Event descript…" at bounding box center [68, 0] width 0 height 0
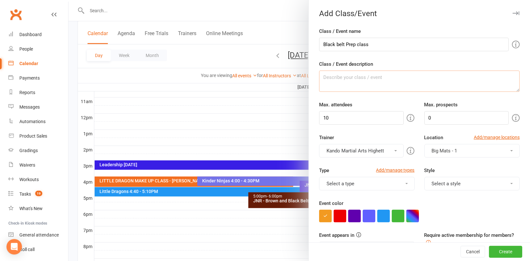
click at [319, 78] on textarea "Class / Event description" at bounding box center [419, 81] width 200 height 21
paste textarea "Black belt Prep class"
type textarea "Black belt Prep class"
click at [338, 115] on input "10" at bounding box center [361, 118] width 84 height 14
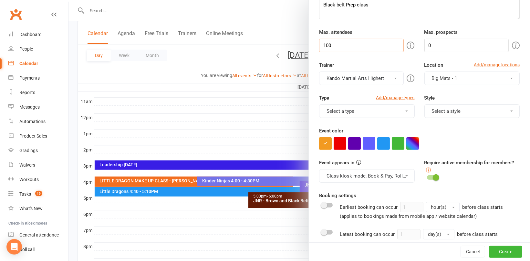
scroll to position [97, 0]
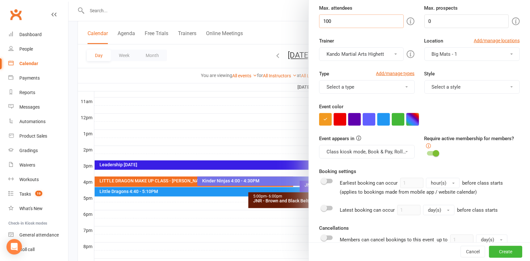
type input "100"
click at [408, 117] on button "button" at bounding box center [412, 119] width 13 height 13
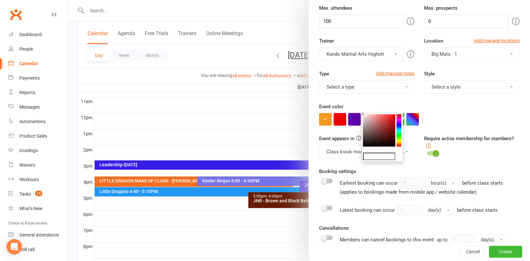
click at [363, 144] on colorpicker-saturation at bounding box center [379, 131] width 32 height 32
type input "#121212"
click at [449, 117] on div at bounding box center [419, 119] width 200 height 13
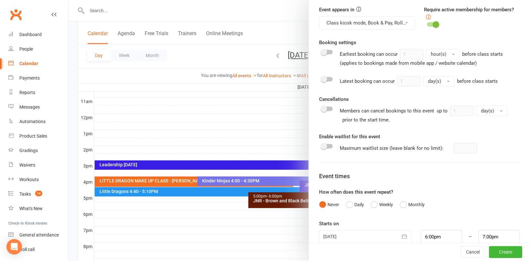
scroll to position [236, 0]
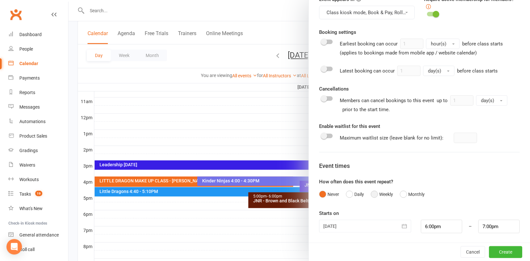
click at [373, 194] on button "Weekly" at bounding box center [382, 195] width 22 height 12
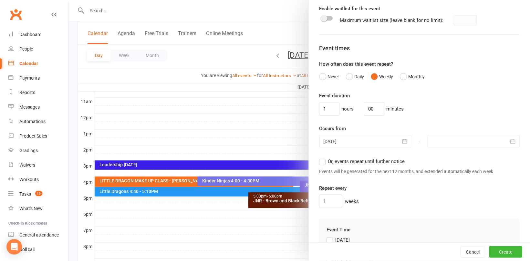
scroll to position [365, 0]
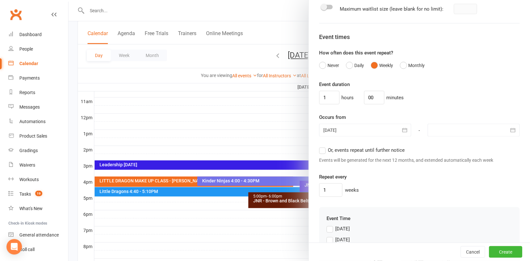
click at [355, 147] on span "Or, events repeat until further notice" at bounding box center [366, 150] width 77 height 7
click at [323, 147] on input "Or, events repeat until further notice" at bounding box center [321, 147] width 4 height 0
click at [332, 186] on input "1" at bounding box center [330, 191] width 23 height 14
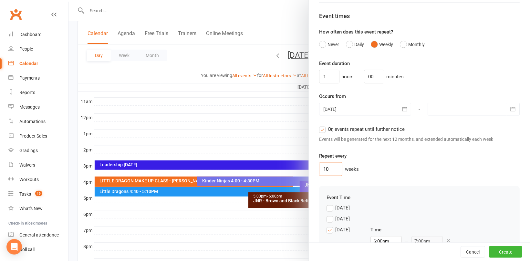
scroll to position [462, 0]
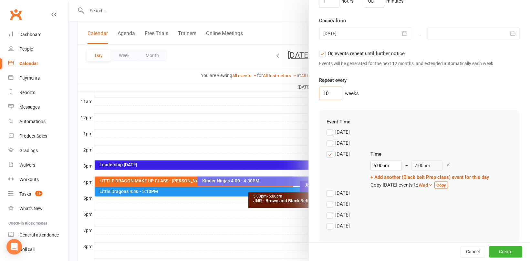
type input "10"
click at [335, 153] on div "[DATE]" at bounding box center [342, 153] width 15 height 7
click at [331, 150] on input "[DATE]" at bounding box center [328, 150] width 4 height 0
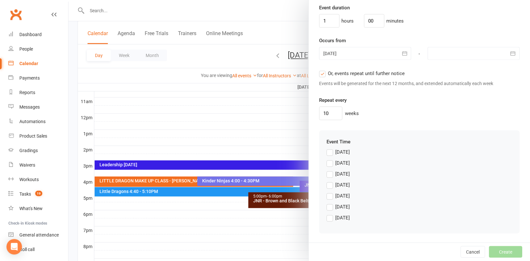
scroll to position [441, 0]
click at [327, 208] on label "[DATE]" at bounding box center [337, 209] width 23 height 8
click at [327, 205] on input "[DATE]" at bounding box center [328, 205] width 4 height 0
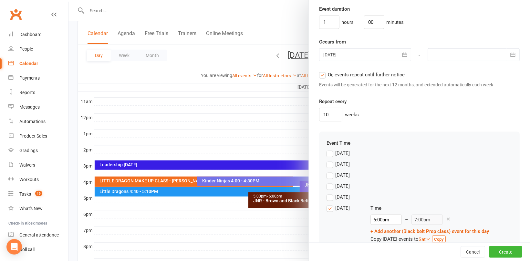
scroll to position [469, 0]
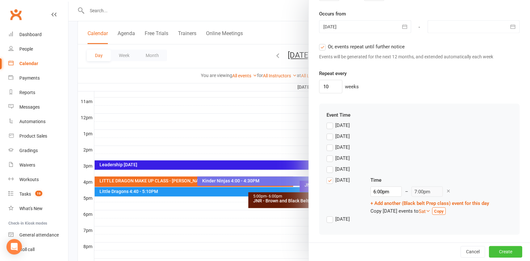
click at [502, 250] on button "Create" at bounding box center [505, 253] width 33 height 12
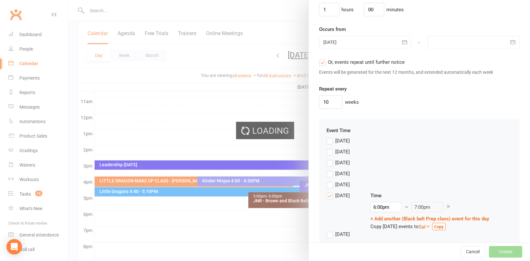
scroll to position [484, 0]
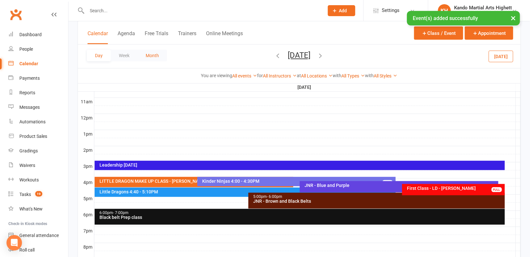
click at [150, 50] on button "Month" at bounding box center [152, 56] width 29 height 12
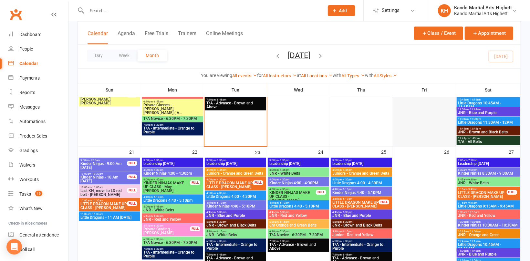
scroll to position [651, 0]
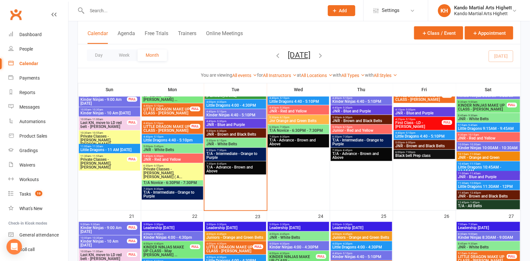
click at [428, 154] on span "Black belt Prep class" at bounding box center [424, 156] width 59 height 4
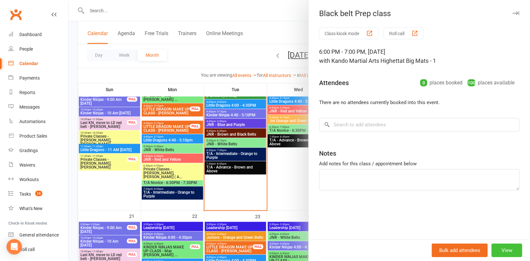
click at [513, 254] on button "View" at bounding box center [506, 251] width 31 height 14
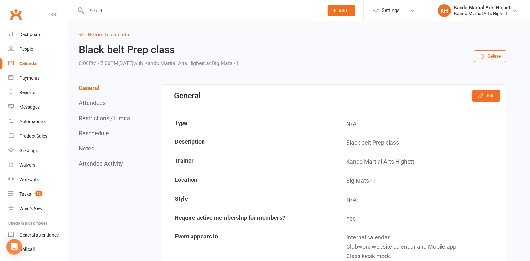
click at [490, 60] on button "Delete" at bounding box center [490, 56] width 32 height 12
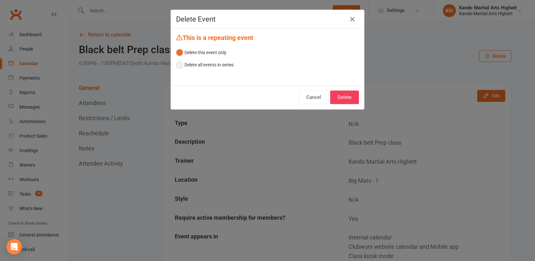
click at [227, 65] on button "Delete all events in series" at bounding box center [204, 65] width 57 height 12
click at [339, 96] on button "Delete" at bounding box center [344, 98] width 29 height 14
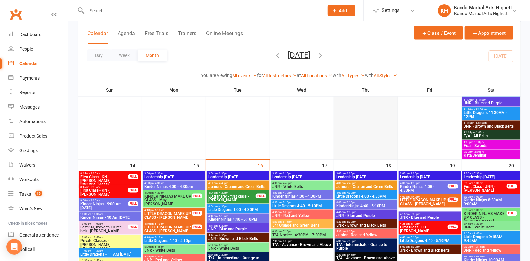
scroll to position [678, 0]
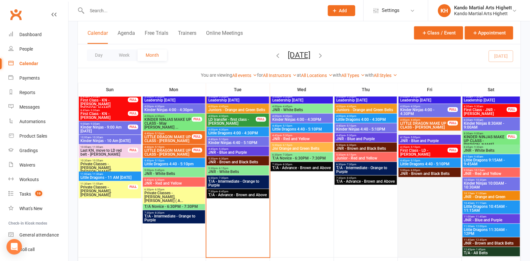
click at [414, 191] on div at bounding box center [429, 176] width 62 height 163
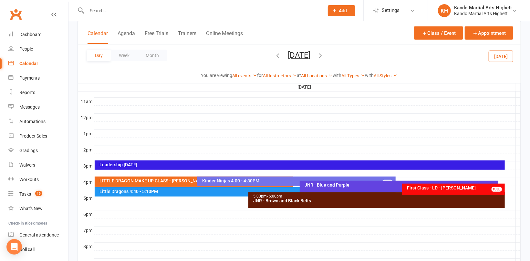
scroll to position [0, 0]
click at [97, 211] on div at bounding box center [307, 215] width 426 height 8
click at [102, 202] on button "Add Event" at bounding box center [93, 203] width 22 height 8
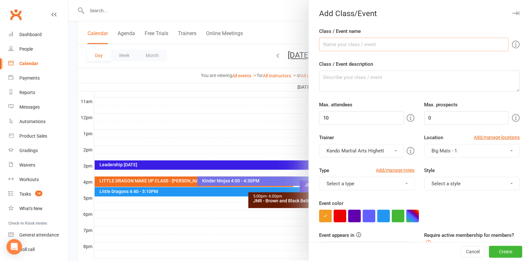
click at [344, 42] on input "Class / Event name" at bounding box center [413, 45] width 189 height 14
type input "Black belt Prep class"
click at [344, 84] on textarea "Class / Event description" at bounding box center [419, 81] width 200 height 21
type textarea "BB Prep"
click at [340, 111] on input "10" at bounding box center [361, 118] width 84 height 14
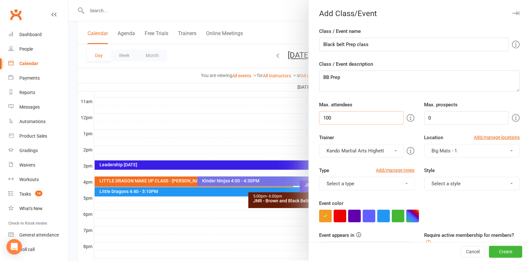
type input "100"
click at [409, 213] on button "button" at bounding box center [412, 216] width 13 height 13
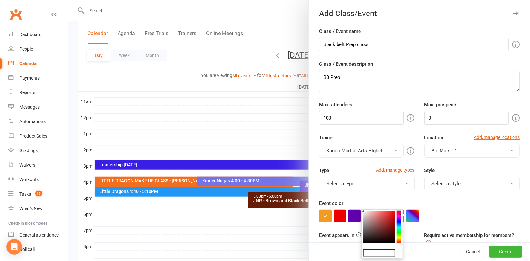
click at [364, 242] on colorpicker-saturation at bounding box center [379, 227] width 32 height 32
type input "#0d0d0d"
click at [478, 217] on div at bounding box center [419, 216] width 200 height 13
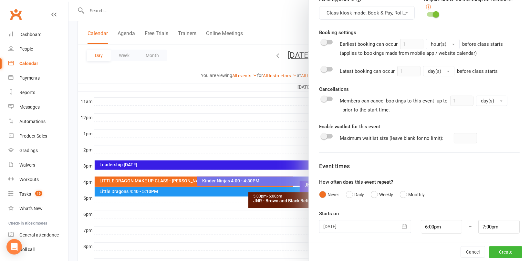
scroll to position [236, 0]
click at [376, 194] on button "Weekly" at bounding box center [382, 195] width 22 height 12
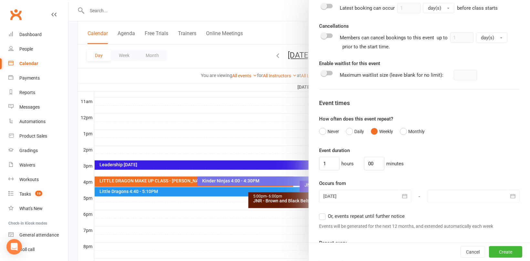
scroll to position [301, 0]
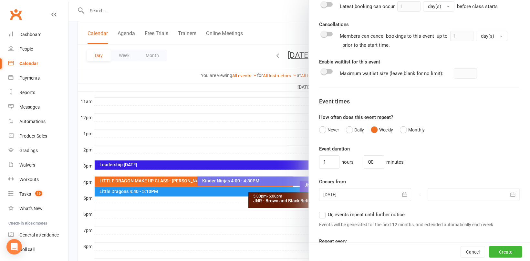
click at [475, 197] on div at bounding box center [473, 195] width 92 height 13
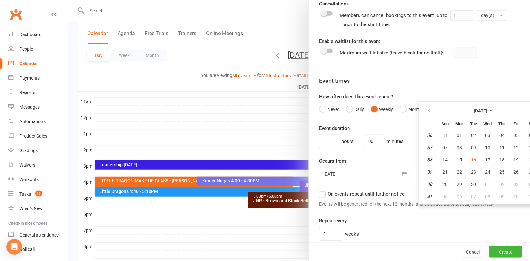
scroll to position [338, 0]
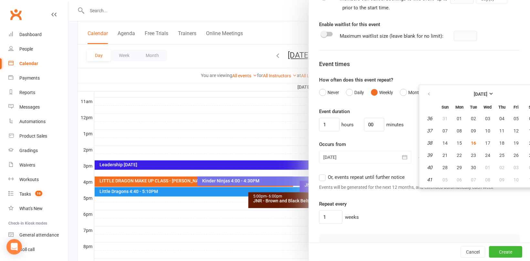
click at [321, 177] on label "Or, events repeat until further notice" at bounding box center [362, 178] width 86 height 8
click at [321, 174] on input "Or, events repeat until further notice" at bounding box center [321, 174] width 4 height 0
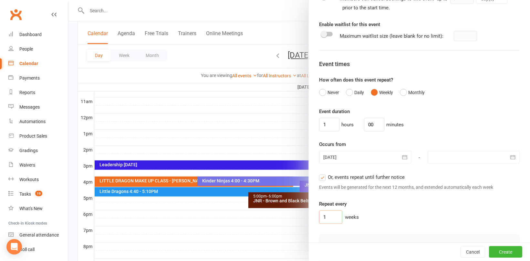
drag, startPoint x: 336, startPoint y: 212, endPoint x: 340, endPoint y: 213, distance: 3.3
click at [337, 211] on input "1" at bounding box center [330, 218] width 23 height 14
type input "10"
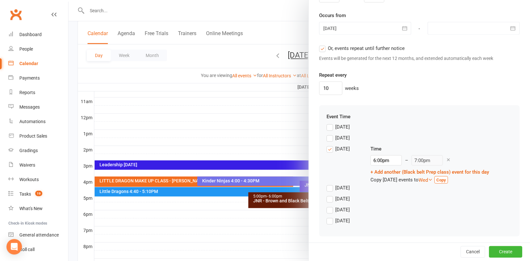
click at [335, 149] on div "[DATE]" at bounding box center [342, 148] width 15 height 7
click at [331, 145] on input "[DATE]" at bounding box center [328, 145] width 4 height 0
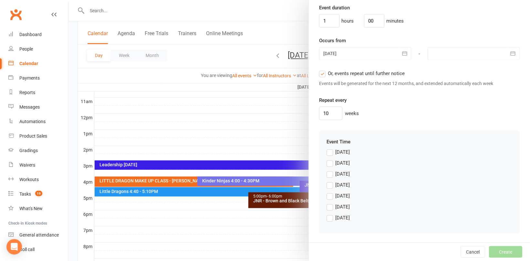
scroll to position [441, 0]
click at [330, 208] on label "[DATE]" at bounding box center [337, 209] width 23 height 8
click at [330, 205] on input "[DATE]" at bounding box center [328, 205] width 4 height 0
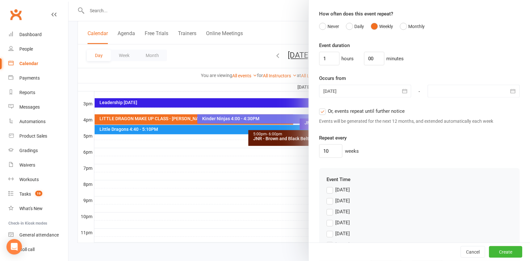
scroll to position [372, 0]
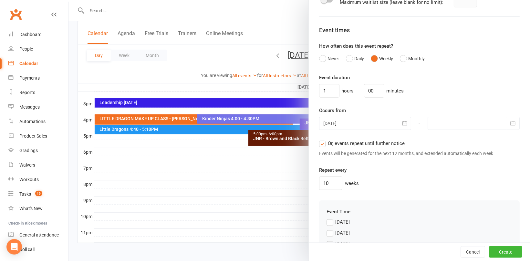
click at [330, 144] on span "Or, events repeat until further notice" at bounding box center [366, 143] width 77 height 7
click at [323, 140] on input "Or, events repeat until further notice" at bounding box center [321, 140] width 4 height 0
type input "[DATE]"
click at [466, 121] on div at bounding box center [473, 123] width 92 height 13
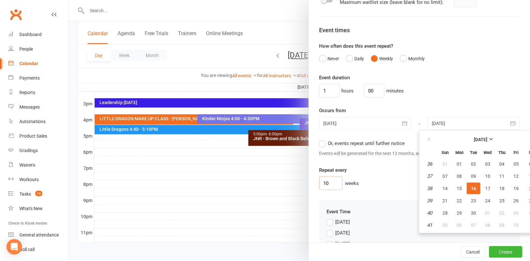
click at [336, 182] on input "10" at bounding box center [330, 184] width 23 height 14
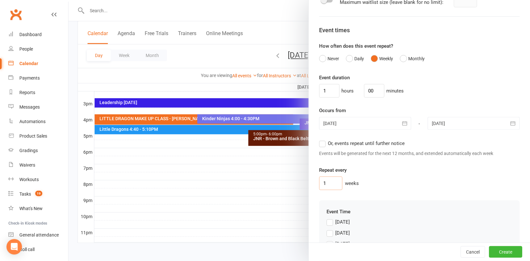
type input "1"
click at [386, 171] on div "Repeat every 1 weeks" at bounding box center [419, 179] width 200 height 24
click at [492, 121] on div at bounding box center [473, 123] width 92 height 13
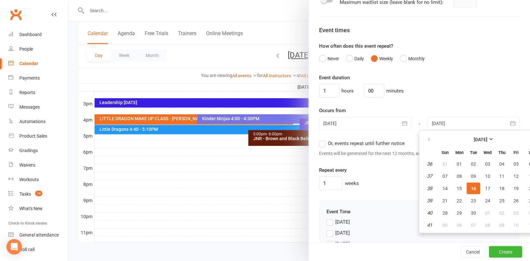
click at [458, 107] on div "Occurs from [DATE] [DATE] Sun Mon Tue Wed Thu Fri Sat 36 31 01 02 03 04 05 06 3…" at bounding box center [419, 119] width 200 height 24
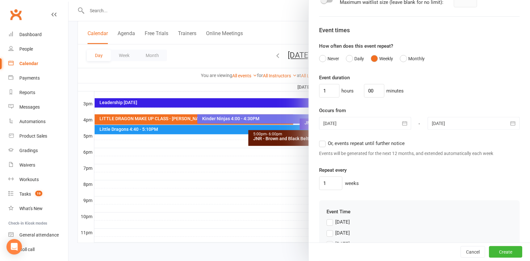
click at [454, 120] on div at bounding box center [473, 123] width 92 height 13
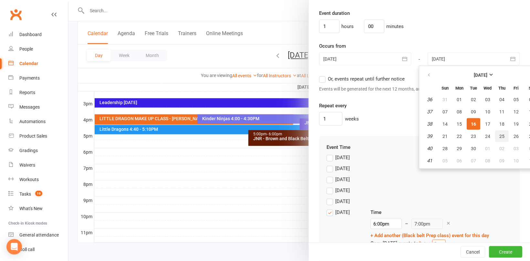
scroll to position [404, 0]
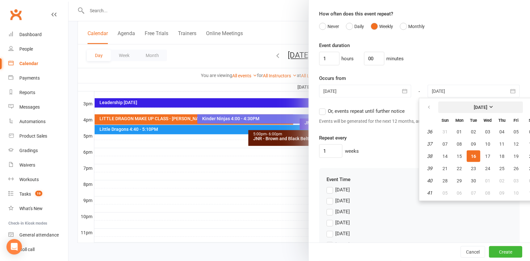
click at [489, 103] on button "[DATE]" at bounding box center [480, 108] width 85 height 12
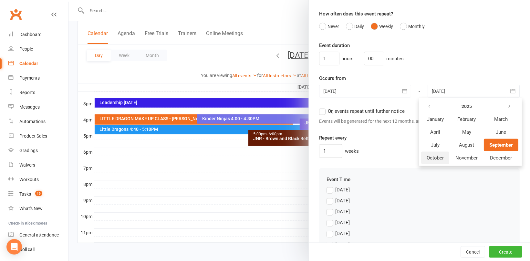
click at [426, 155] on span "October" at bounding box center [434, 158] width 17 height 6
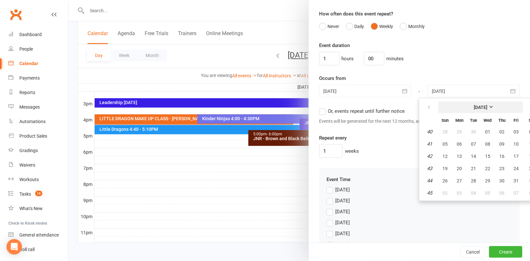
click at [474, 108] on strong "[DATE]" at bounding box center [481, 107] width 14 height 5
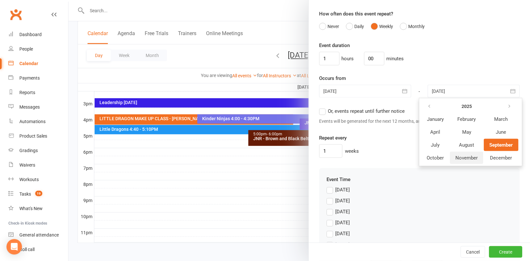
click at [464, 156] on span "November" at bounding box center [466, 158] width 22 height 6
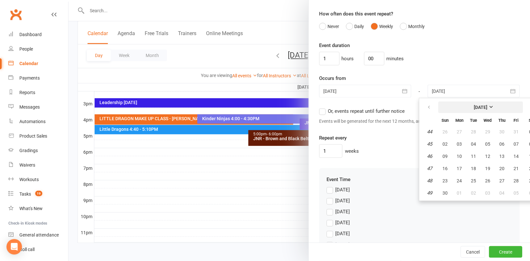
click at [487, 107] on strong "[DATE]" at bounding box center [481, 107] width 14 height 5
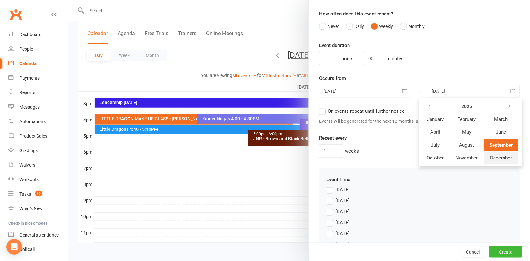
click at [494, 157] on span "December" at bounding box center [501, 158] width 22 height 6
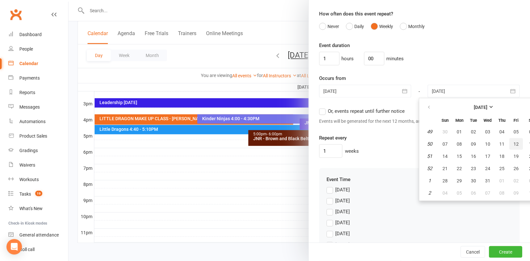
click at [513, 145] on span "12" at bounding box center [515, 144] width 5 height 5
type input "[DATE]"
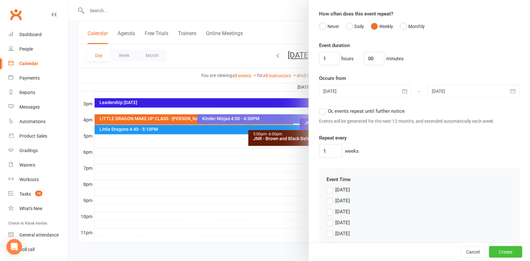
click at [503, 252] on button "Create" at bounding box center [505, 253] width 33 height 12
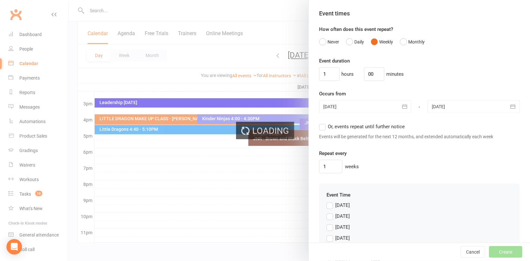
scroll to position [420, 0]
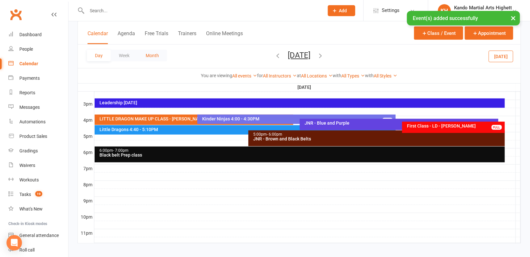
click at [148, 52] on button "Month" at bounding box center [152, 56] width 29 height 12
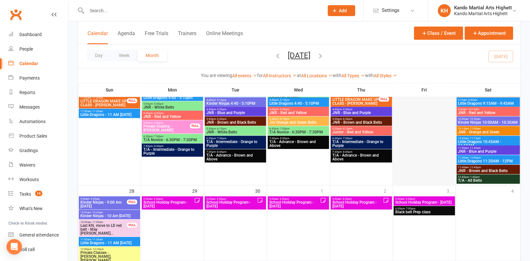
scroll to position [758, 0]
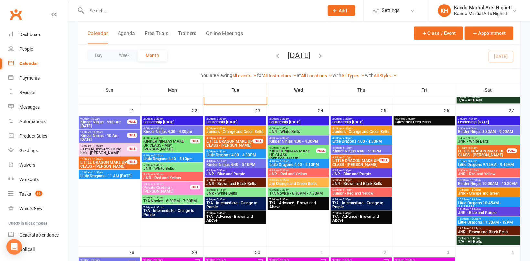
click at [425, 122] on span "Black belt Prep class" at bounding box center [424, 122] width 59 height 4
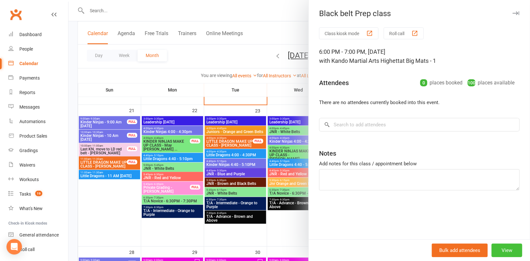
click at [495, 246] on button "View" at bounding box center [506, 251] width 31 height 14
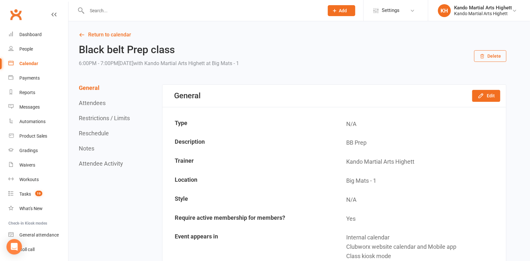
click at [493, 59] on button "Delete" at bounding box center [490, 56] width 32 height 12
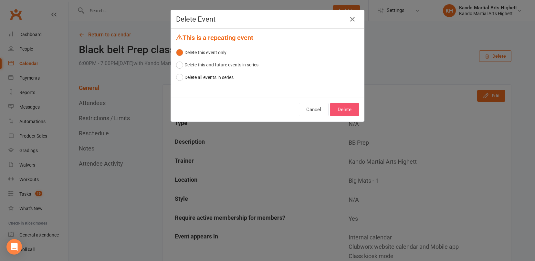
click at [343, 109] on button "Delete" at bounding box center [344, 110] width 29 height 14
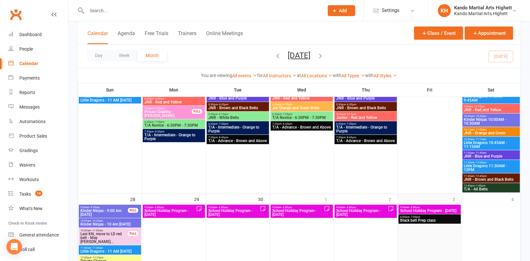
scroll to position [968, 0]
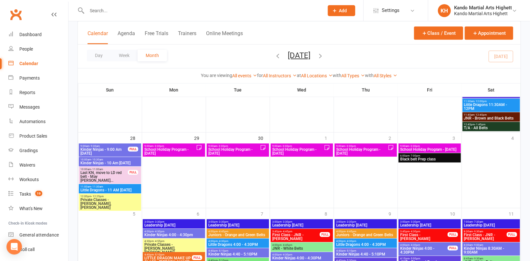
click at [449, 159] on span "Black belt Prep class" at bounding box center [430, 160] width 60 height 4
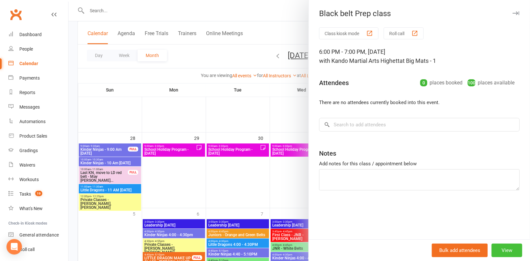
click at [504, 252] on button "View" at bounding box center [506, 251] width 31 height 14
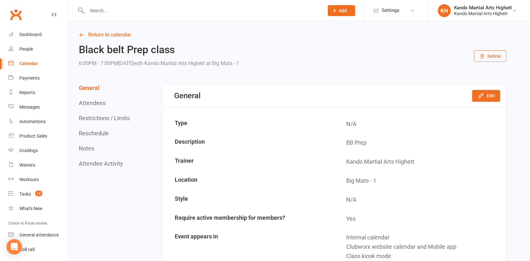
click at [485, 55] on button "Delete" at bounding box center [490, 56] width 32 height 12
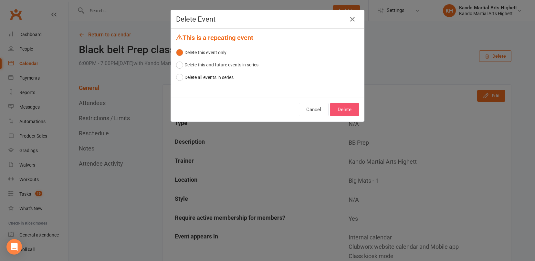
click at [349, 109] on button "Delete" at bounding box center [344, 110] width 29 height 14
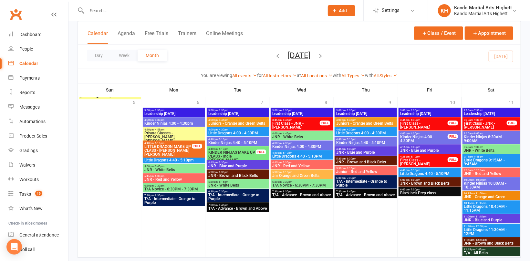
scroll to position [1095, 0]
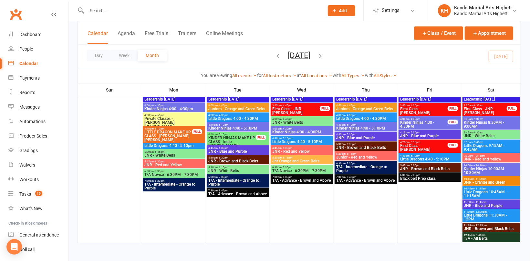
click at [324, 56] on icon "button" at bounding box center [320, 55] width 7 height 7
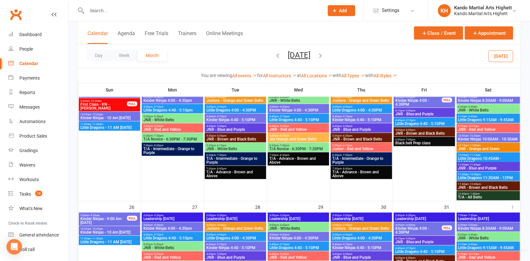
scroll to position [459, 0]
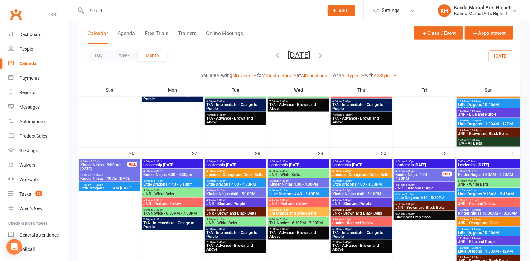
click at [324, 55] on icon "button" at bounding box center [320, 55] width 7 height 7
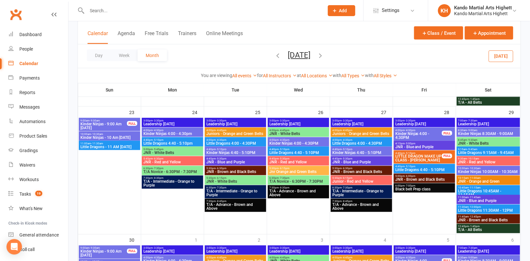
scroll to position [544, 0]
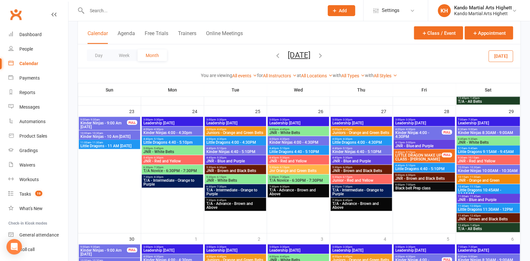
click at [324, 55] on icon "button" at bounding box center [320, 55] width 7 height 7
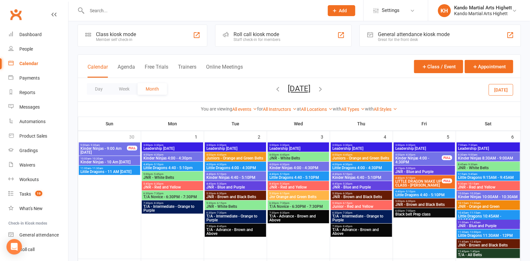
scroll to position [0, 0]
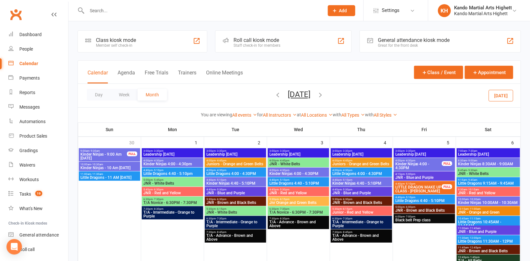
click at [503, 93] on button "[DATE]" at bounding box center [500, 96] width 25 height 12
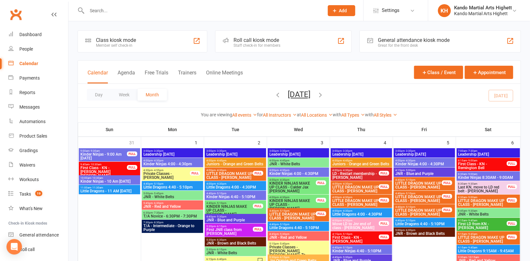
click at [99, 9] on input "text" at bounding box center [202, 10] width 234 height 9
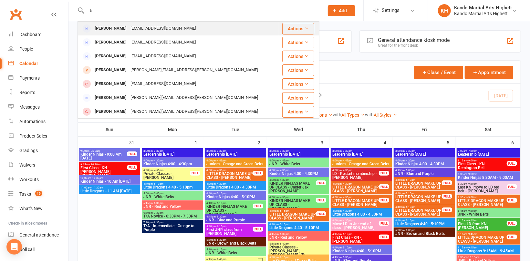
type input "b"
